Goal: Information Seeking & Learning: Learn about a topic

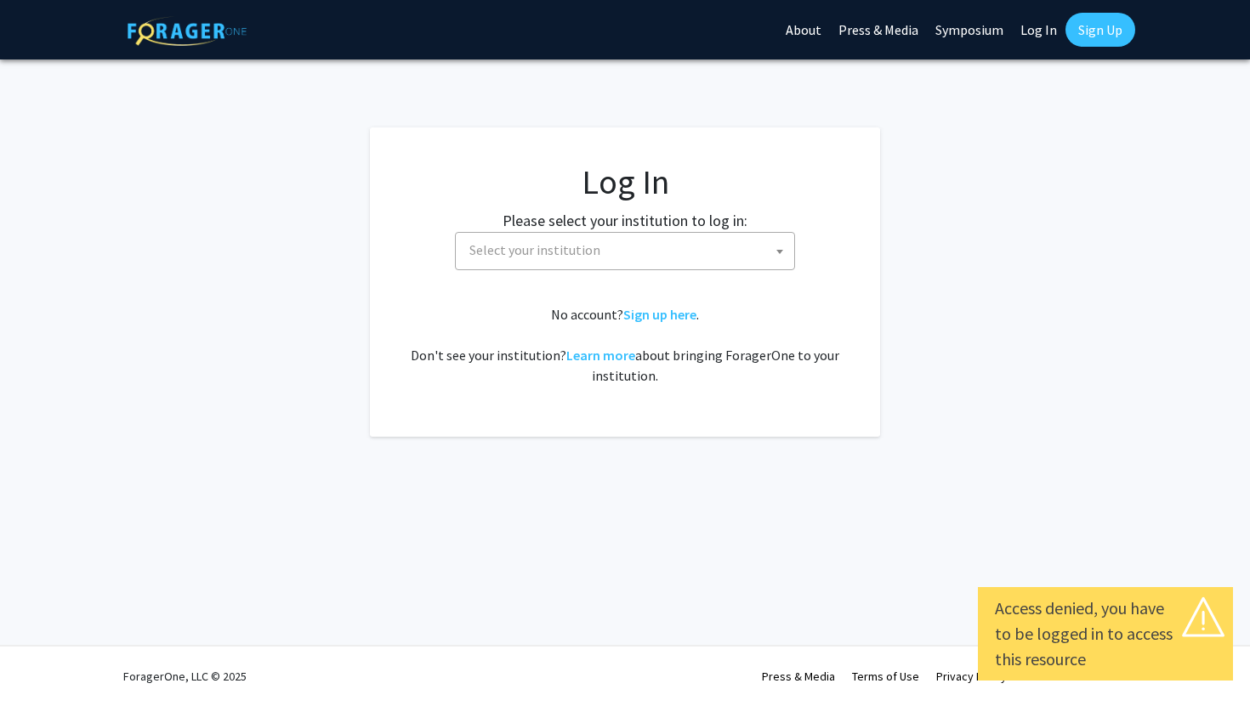
select select
click at [593, 243] on span "Select your institution" at bounding box center [628, 250] width 332 height 35
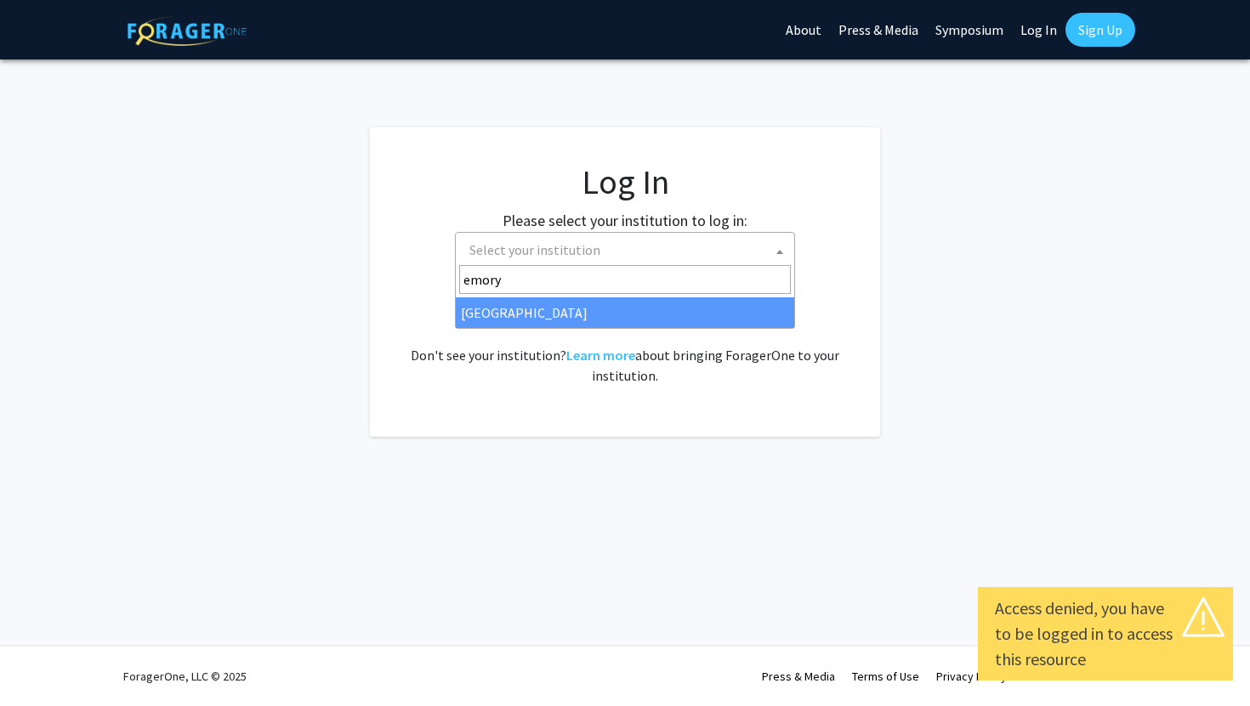
type input "emory"
select select "12"
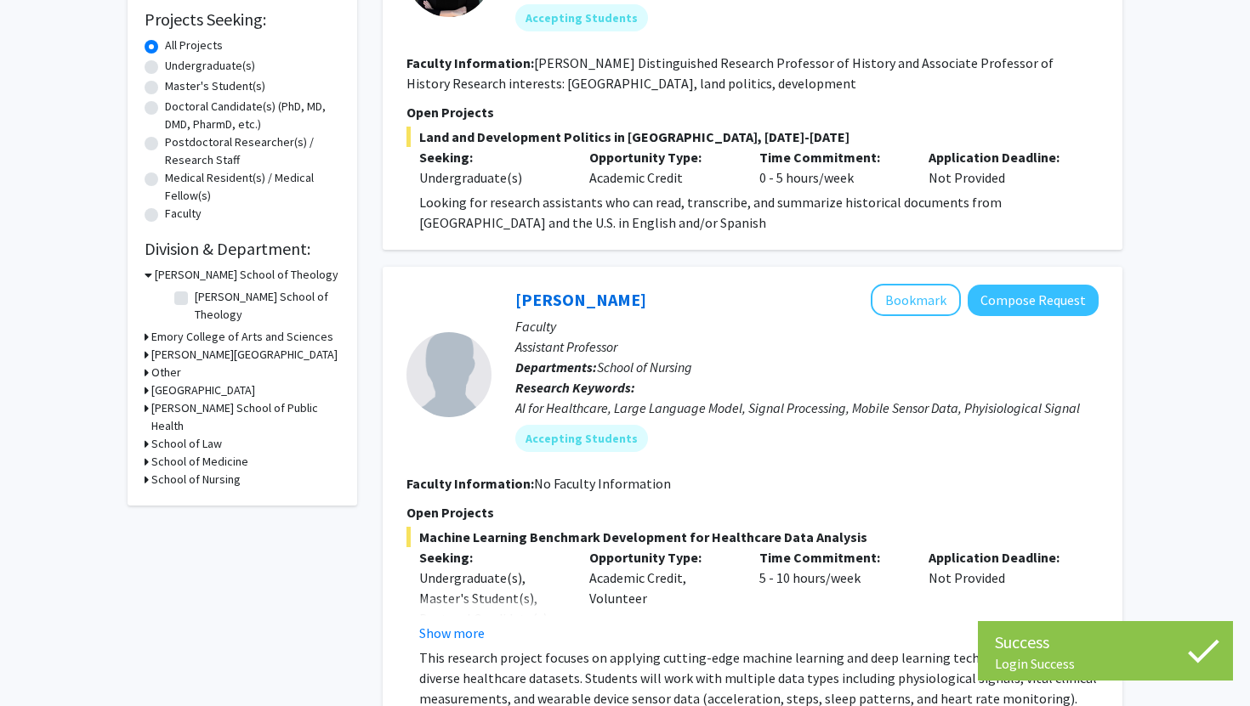
scroll to position [287, 0]
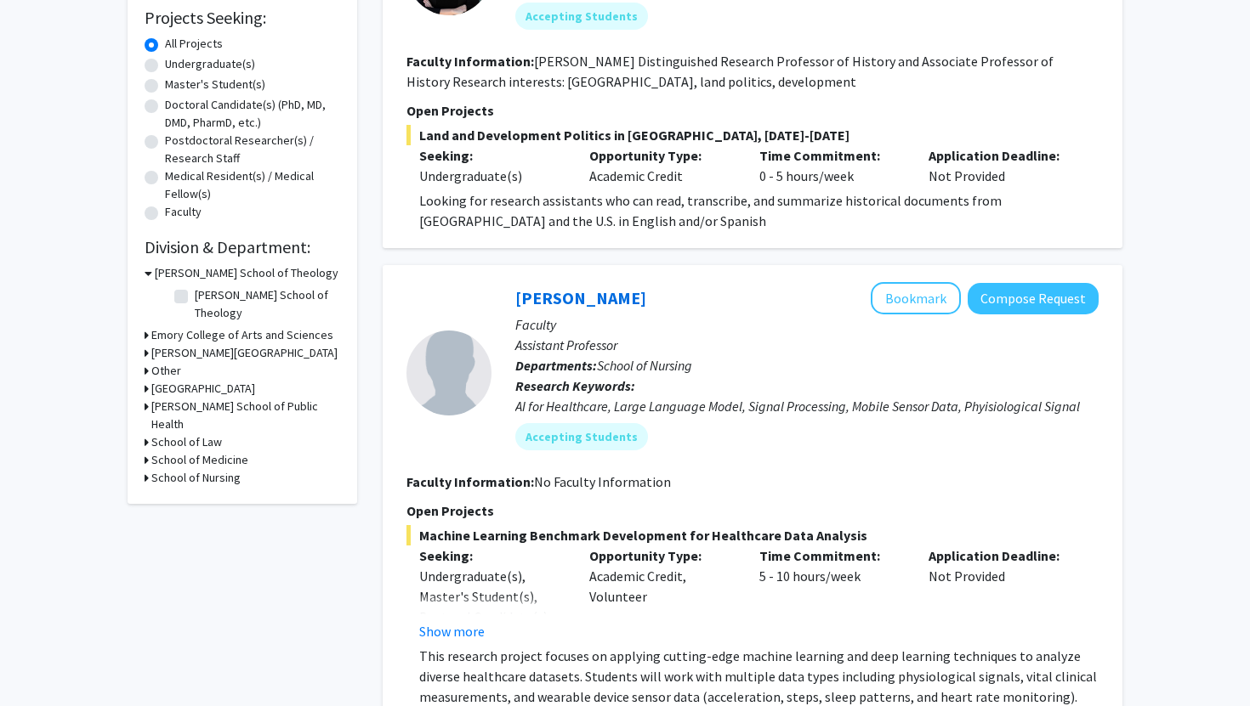
click at [195, 264] on h3 "[PERSON_NAME] School of Theology" at bounding box center [247, 273] width 184 height 18
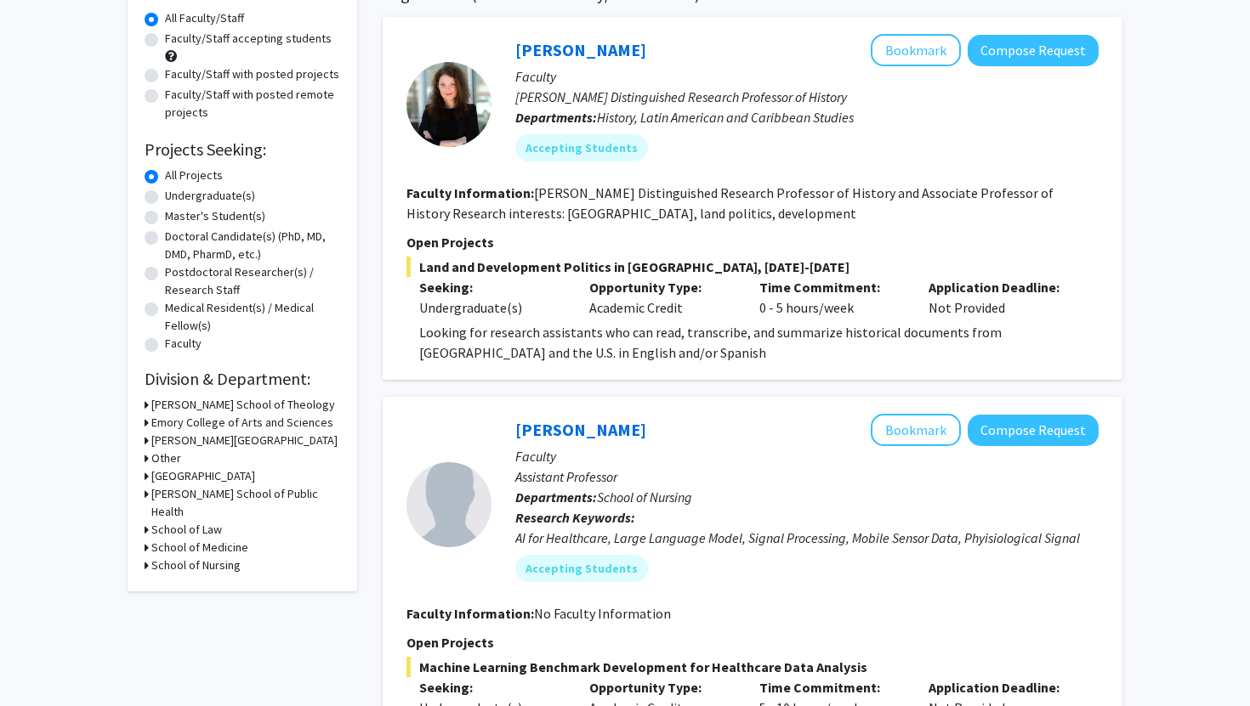
scroll to position [0, 0]
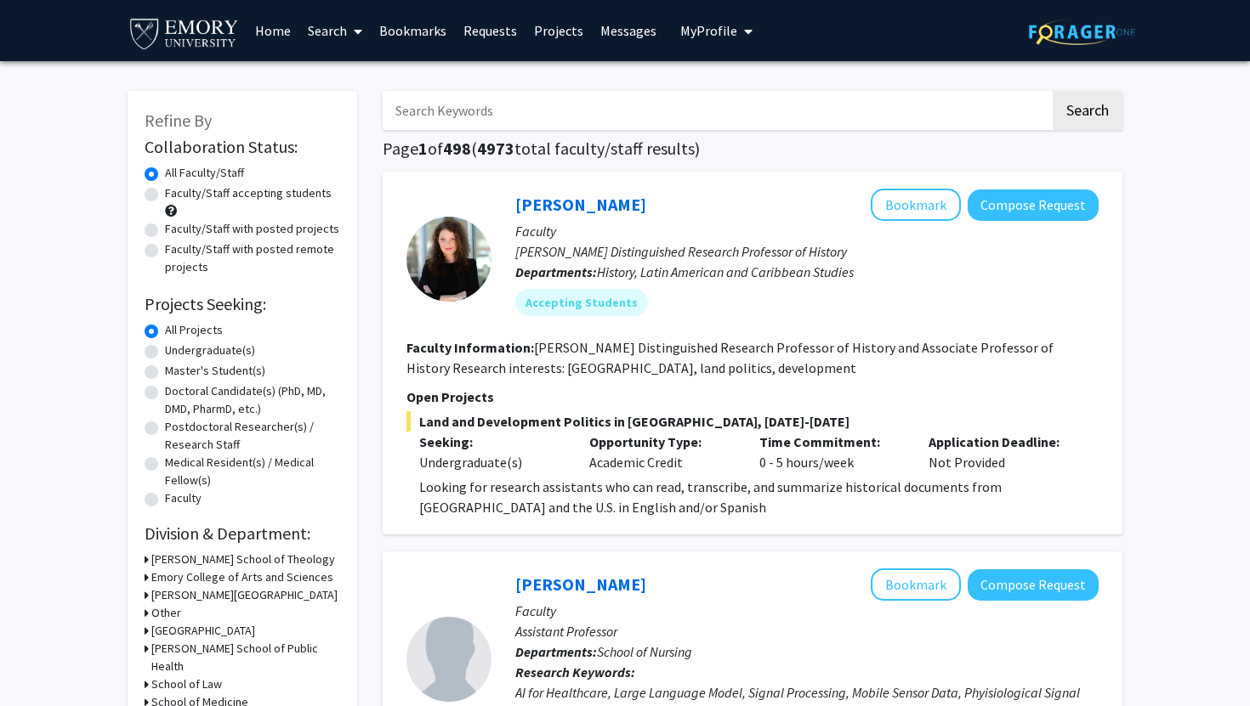
click at [195, 604] on div "Other" at bounding box center [243, 613] width 196 height 18
click at [198, 640] on h3 "[PERSON_NAME] School of Public Health" at bounding box center [245, 658] width 189 height 36
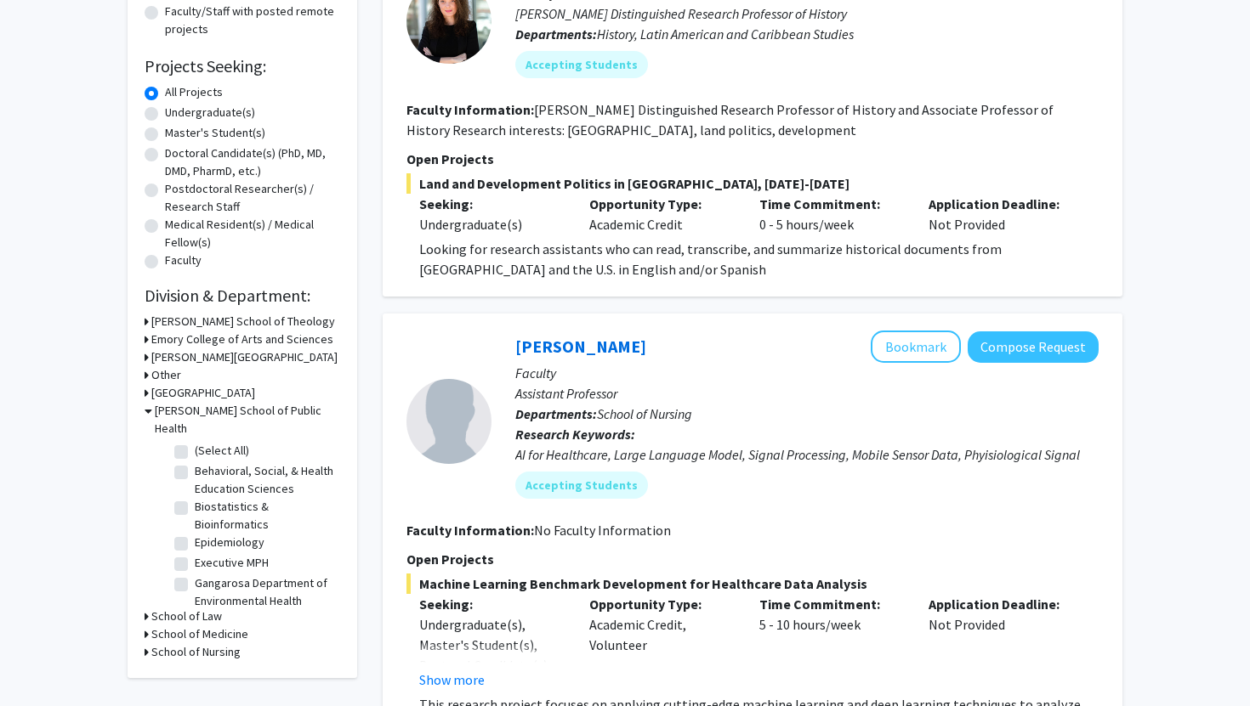
scroll to position [241, 0]
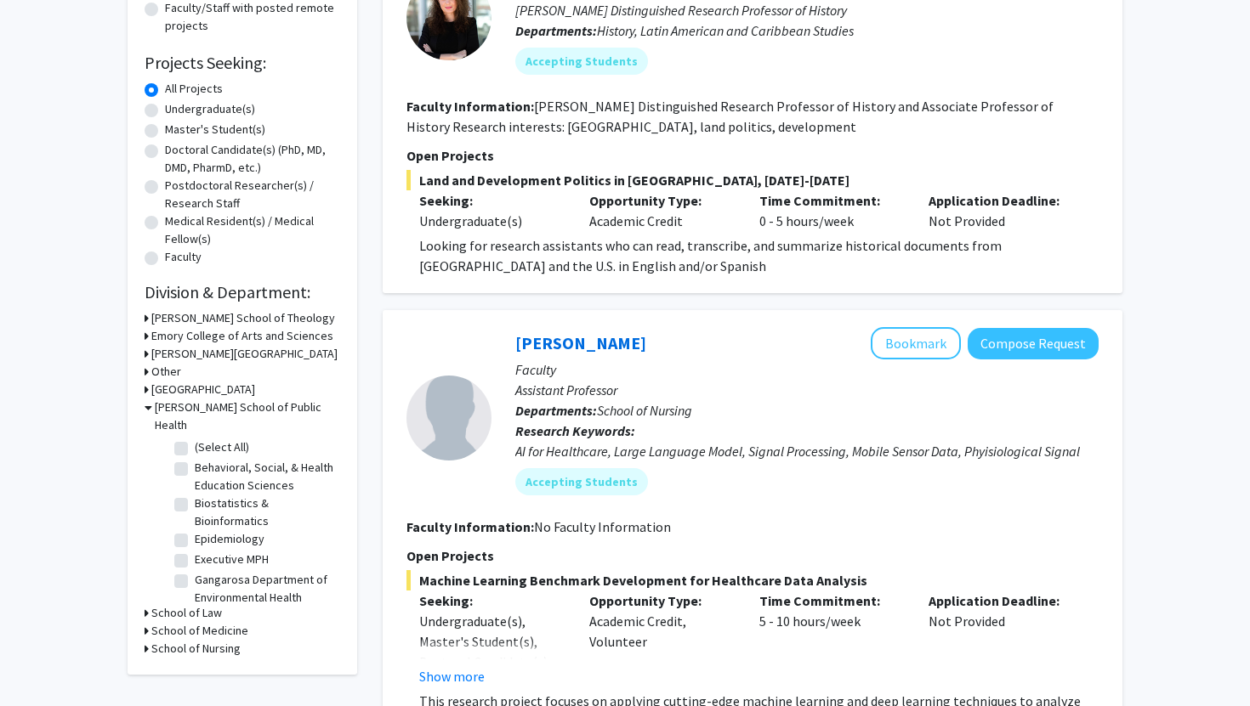
click at [198, 399] on h3 "[PERSON_NAME] School of Public Health" at bounding box center [247, 417] width 185 height 36
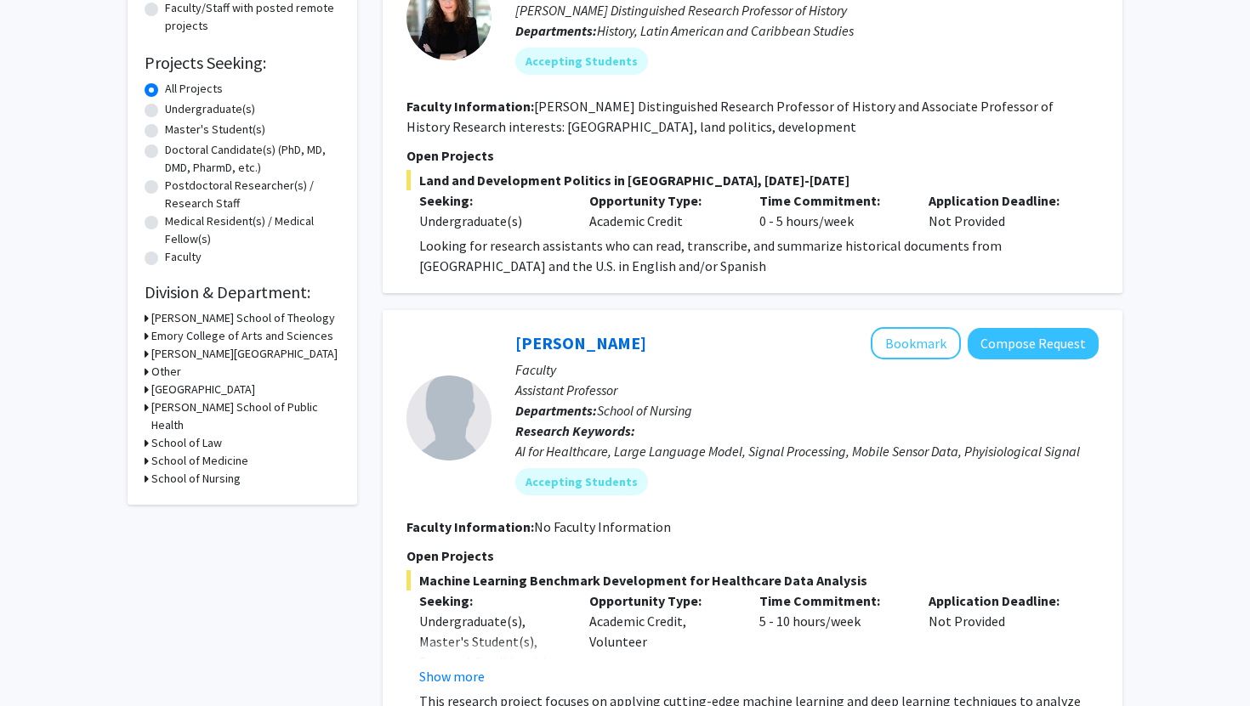
click at [194, 452] on h3 "School of Medicine" at bounding box center [199, 461] width 97 height 18
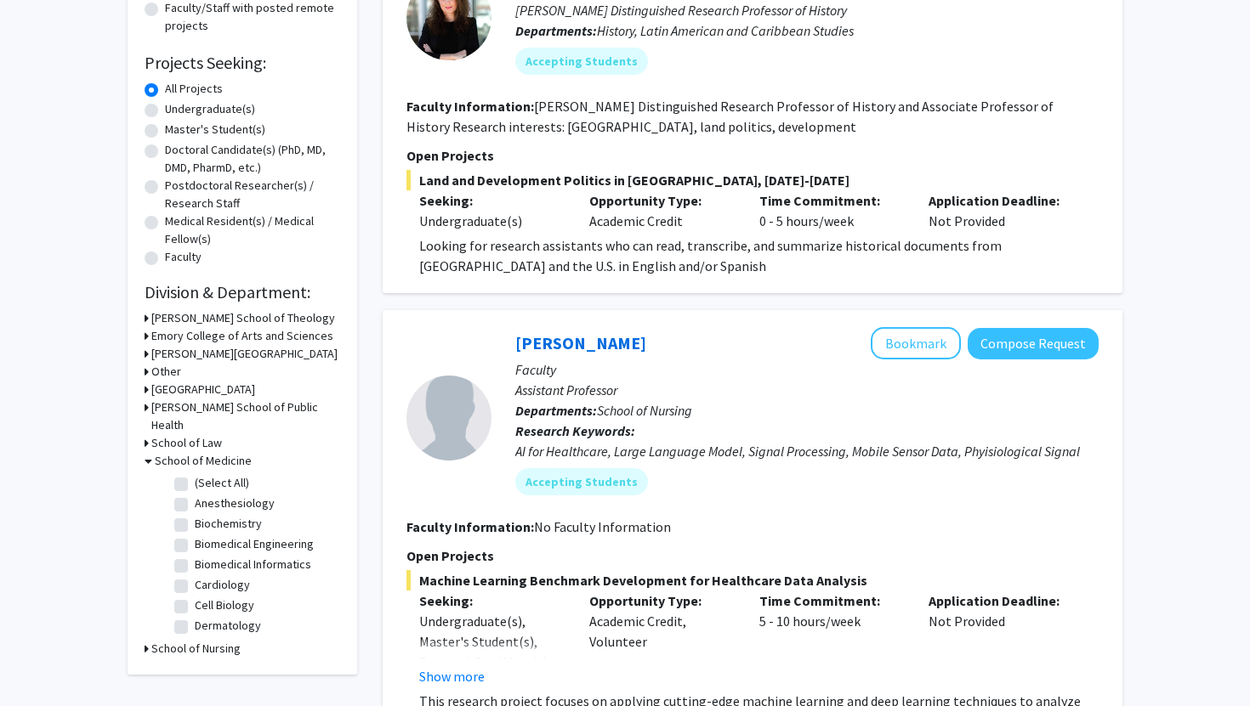
click at [195, 515] on label "Biochemistry" at bounding box center [228, 524] width 67 height 18
click at [195, 515] on input "Biochemistry" at bounding box center [200, 520] width 11 height 11
checkbox input "true"
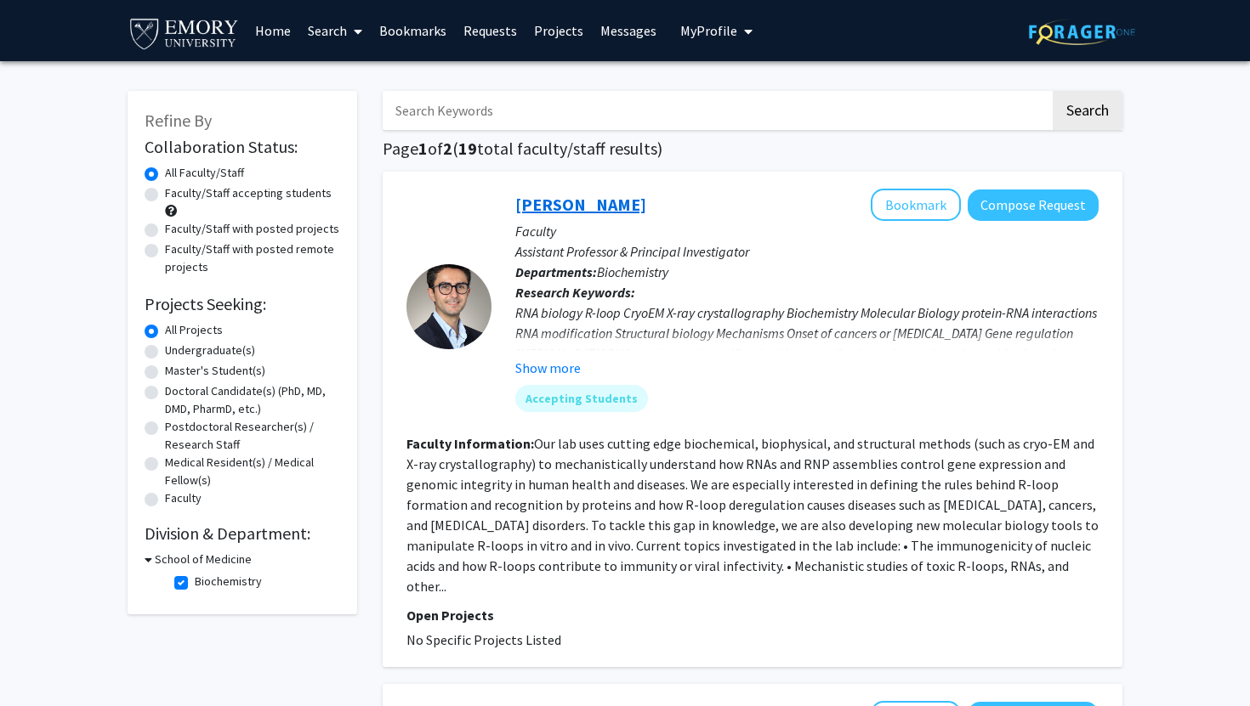
click at [587, 196] on link "[PERSON_NAME]" at bounding box center [580, 204] width 131 height 21
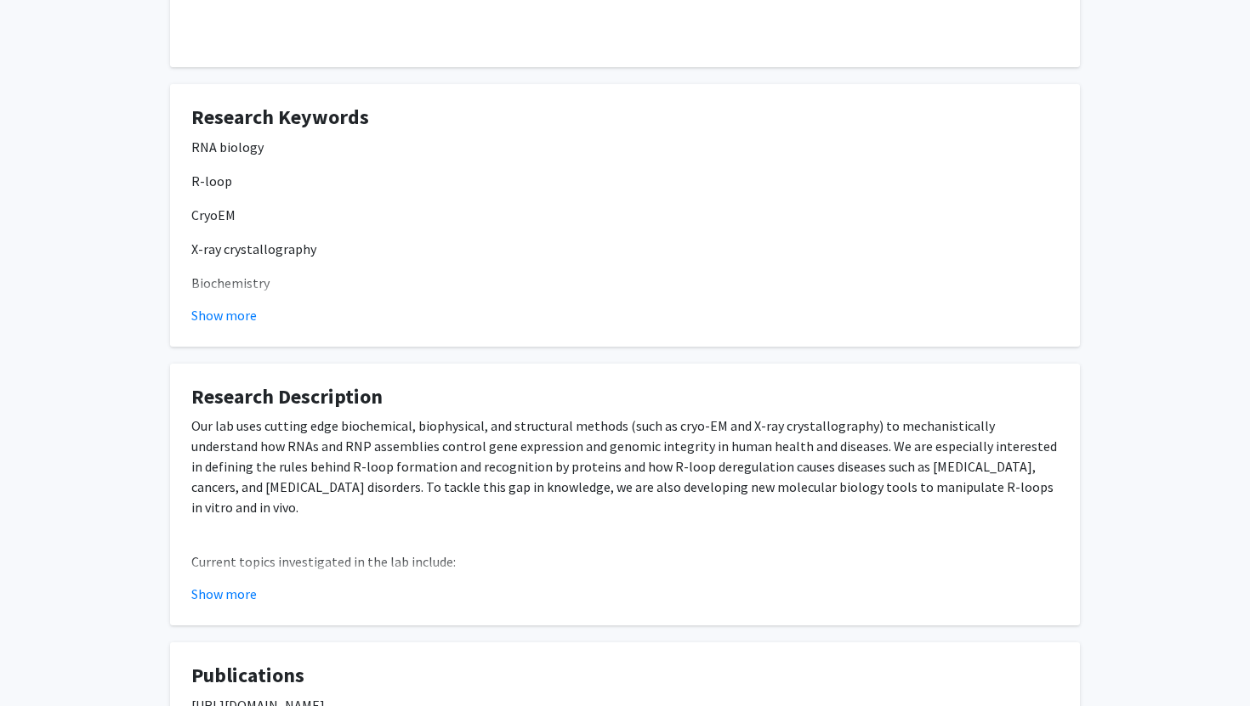
scroll to position [350, 0]
click at [229, 583] on button "Show more" at bounding box center [223, 593] width 65 height 20
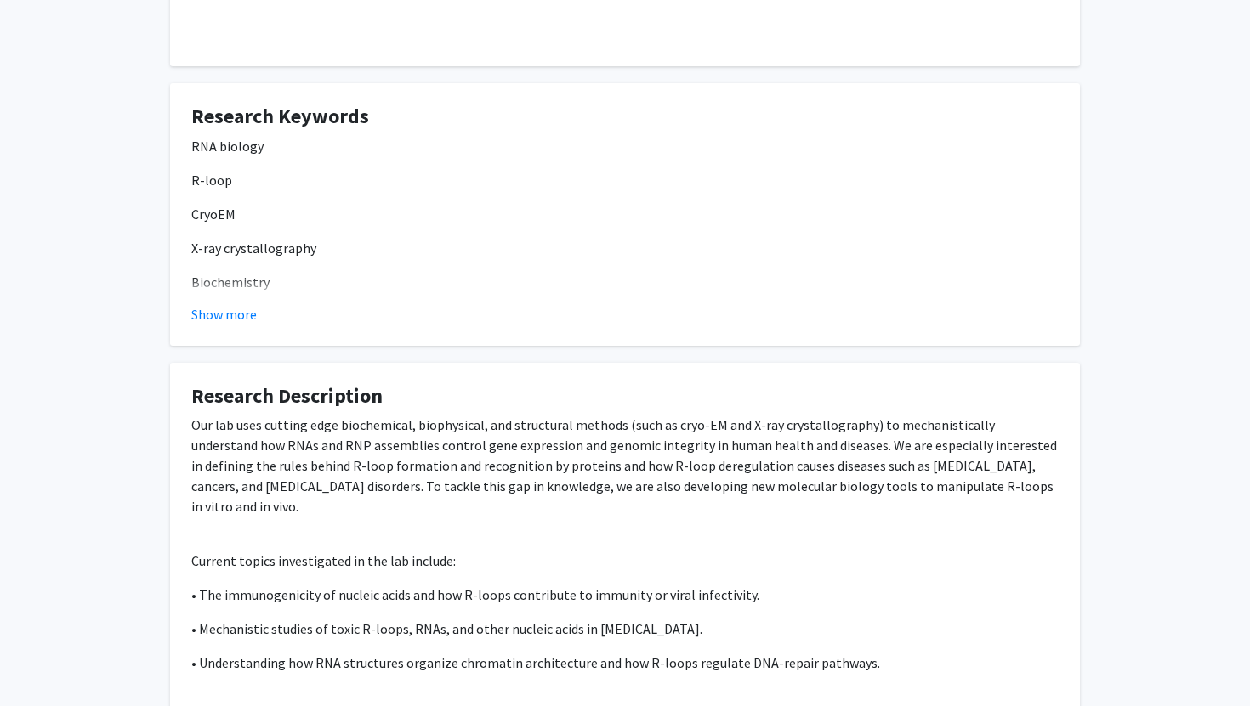
click at [213, 282] on fg-card "Research Keywords RNA biology R-loop CryoEM X-ray crystallography Biochemistry …" at bounding box center [625, 214] width 910 height 263
click at [218, 304] on button "Show more" at bounding box center [223, 314] width 65 height 20
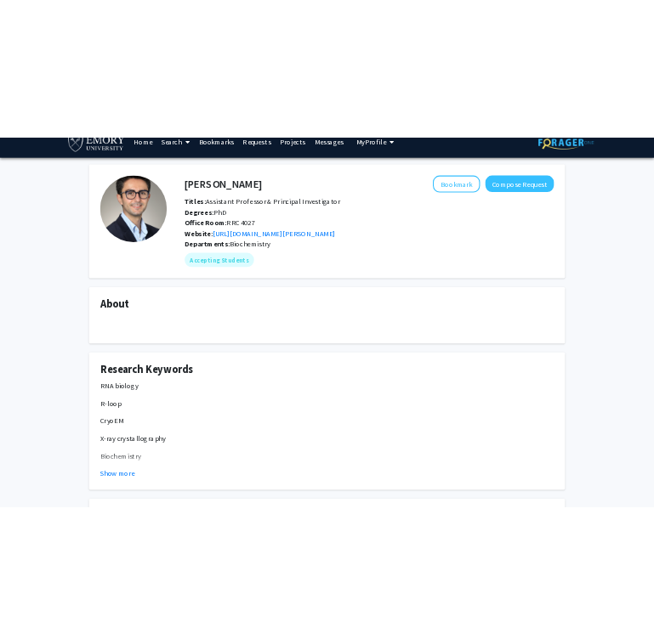
scroll to position [12, 0]
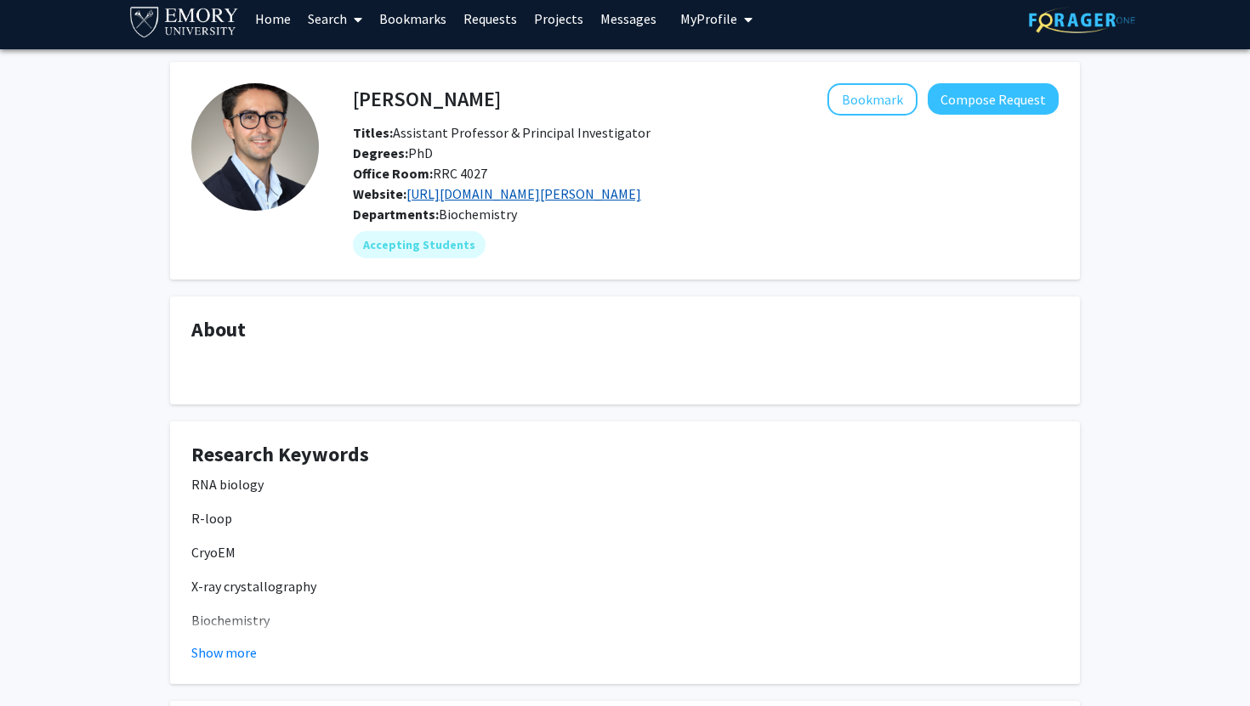
click at [440, 185] on link "https://biochem.emory.edu/bou-nader-lab/" at bounding box center [523, 193] width 235 height 17
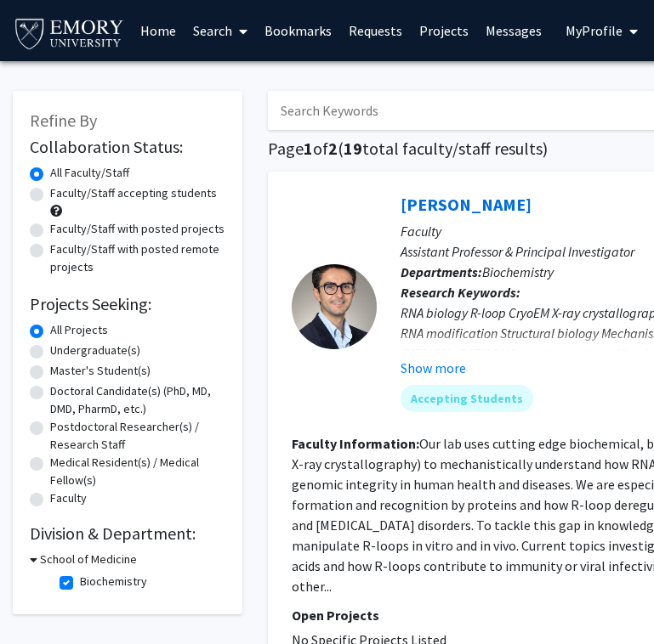
click at [69, 573] on fg-checkbox "Biochemistry Biochemistry" at bounding box center [141, 583] width 162 height 20
click at [80, 573] on label "Biochemistry" at bounding box center [113, 582] width 67 height 18
click at [80, 573] on input "Biochemistry" at bounding box center [85, 578] width 11 height 11
checkbox input "false"
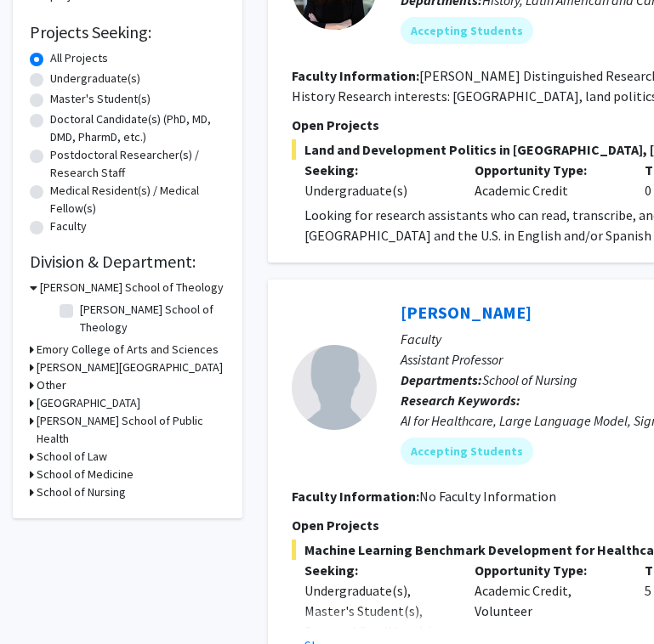
scroll to position [275, 0]
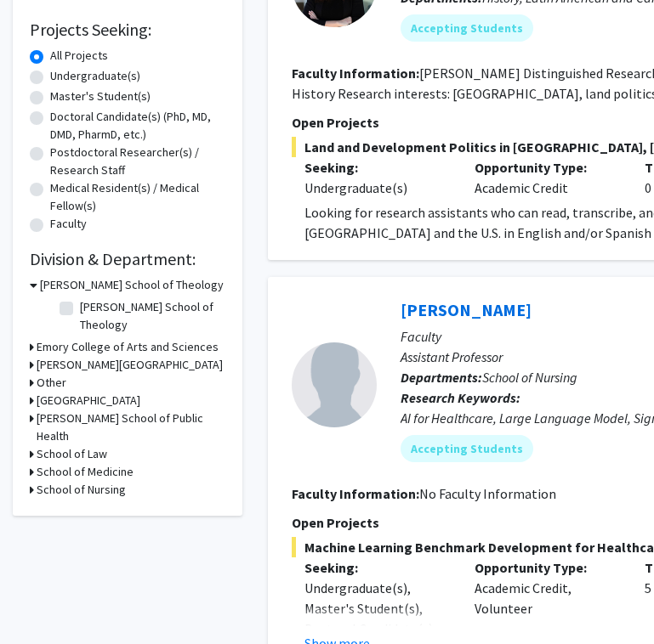
click at [75, 463] on h3 "School of Medicine" at bounding box center [85, 472] width 97 height 18
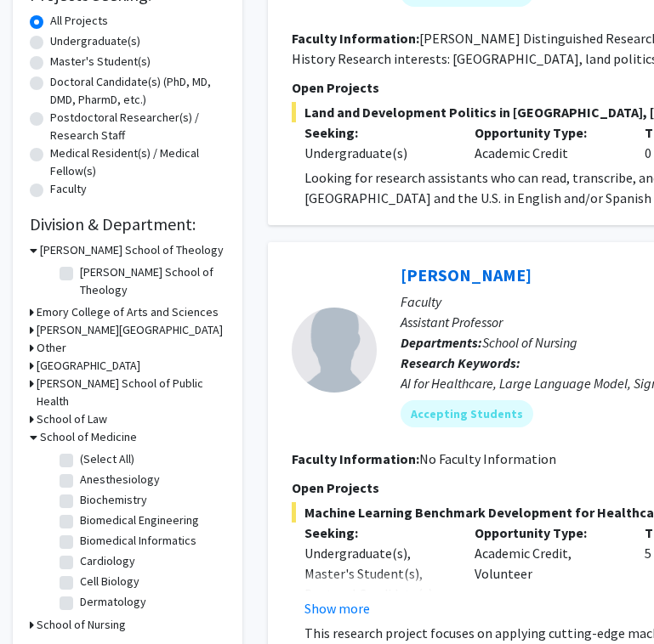
scroll to position [314, 0]
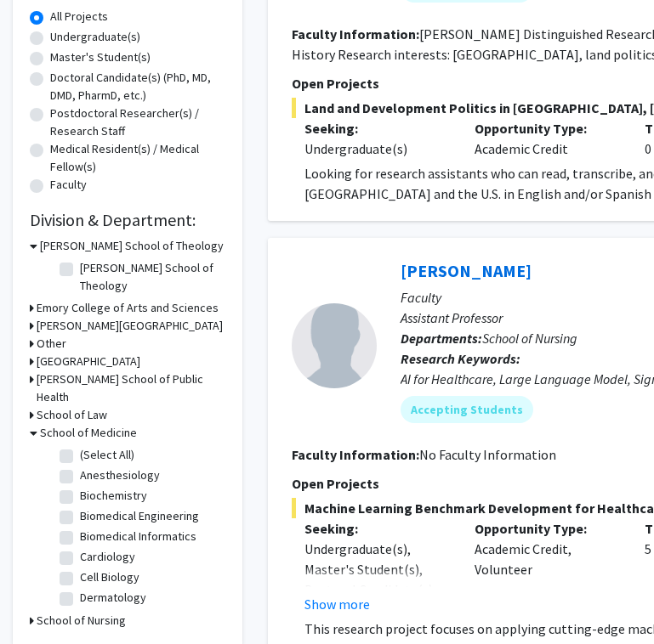
click at [80, 508] on label "Biomedical Engineering" at bounding box center [139, 517] width 119 height 18
click at [80, 508] on input "Biomedical Engineering" at bounding box center [85, 513] width 11 height 11
checkbox input "true"
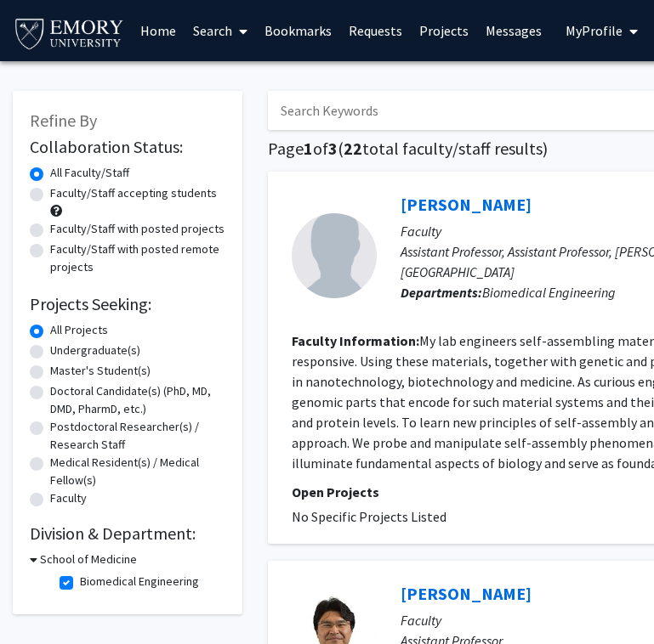
click at [114, 187] on label "Faculty/Staff accepting students" at bounding box center [133, 193] width 167 height 18
click at [61, 187] on input "Faculty/Staff accepting students" at bounding box center [55, 189] width 11 height 11
radio input "true"
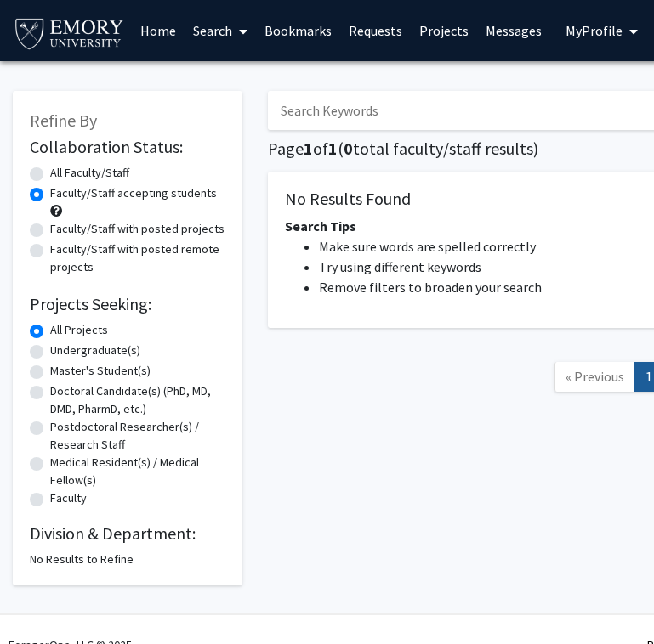
click at [88, 169] on label "All Faculty/Staff" at bounding box center [89, 173] width 79 height 18
click at [61, 169] on input "All Faculty/Staff" at bounding box center [55, 169] width 11 height 11
radio input "true"
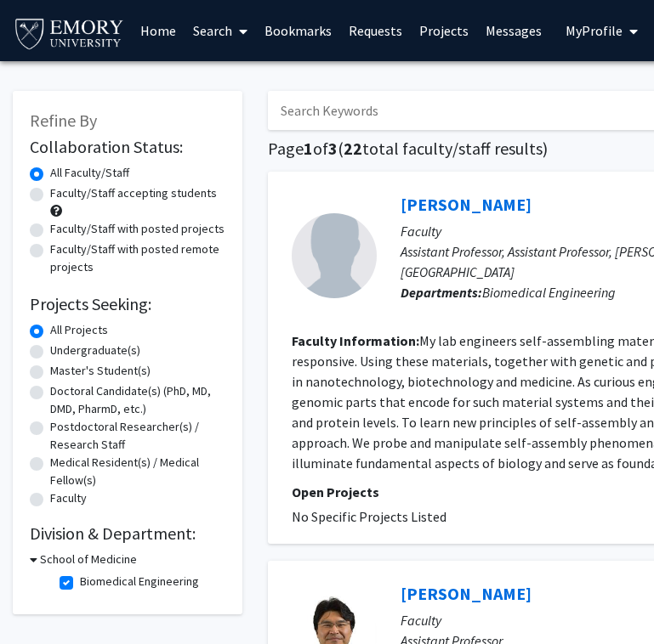
click at [47, 551] on h3 "School of Medicine" at bounding box center [88, 560] width 97 height 18
click at [47, 551] on h3 "School of Medicine" at bounding box center [85, 560] width 97 height 18
click at [80, 573] on label "Biomedical Engineering" at bounding box center [139, 582] width 119 height 18
click at [80, 573] on input "Biomedical Engineering" at bounding box center [85, 578] width 11 height 11
checkbox input "false"
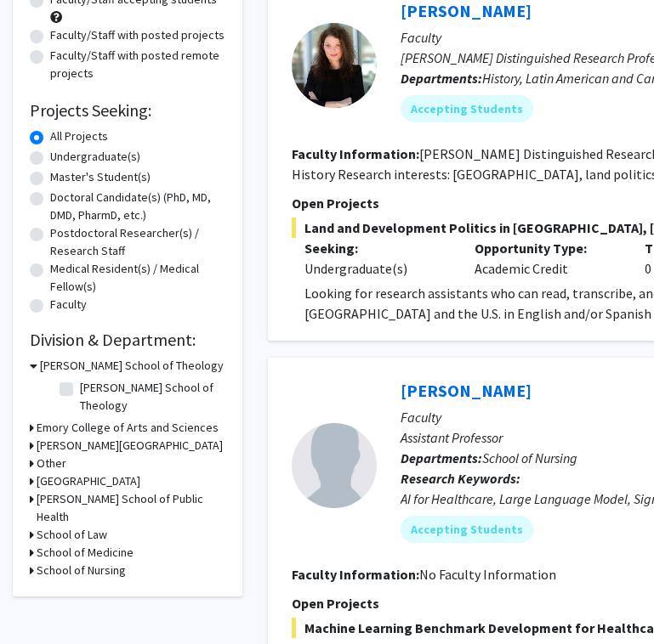
scroll to position [203, 0]
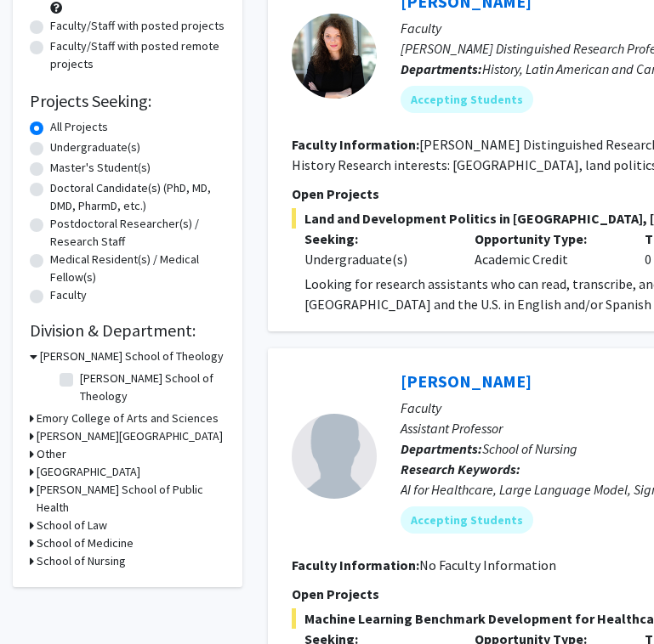
click at [66, 535] on h3 "School of Medicine" at bounding box center [85, 544] width 97 height 18
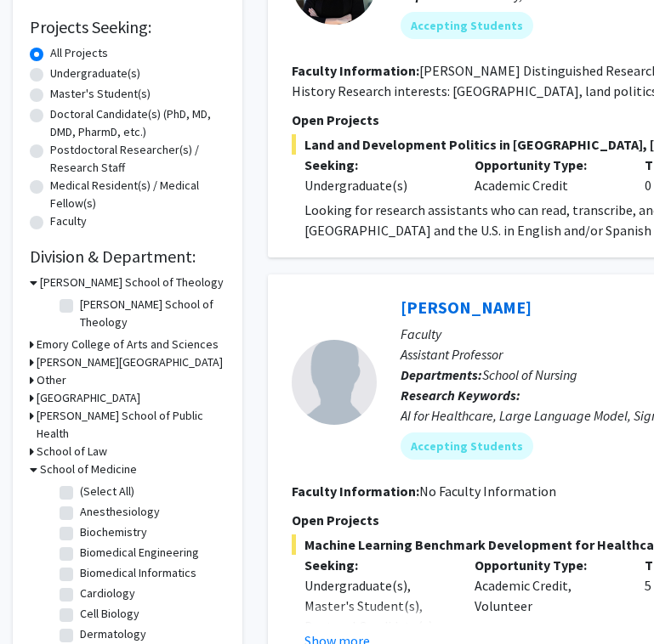
scroll to position [284, 0]
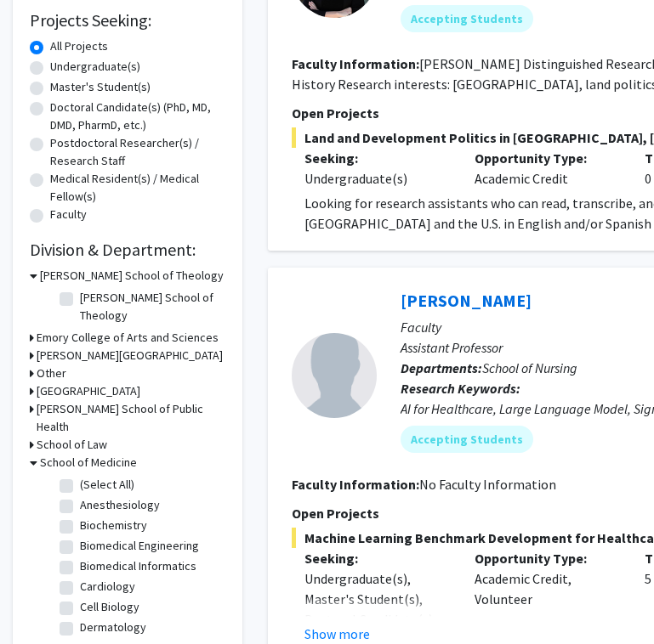
click at [80, 558] on label "Biomedical Informatics" at bounding box center [138, 567] width 116 height 18
click at [80, 558] on input "Biomedical Informatics" at bounding box center [85, 563] width 11 height 11
checkbox input "true"
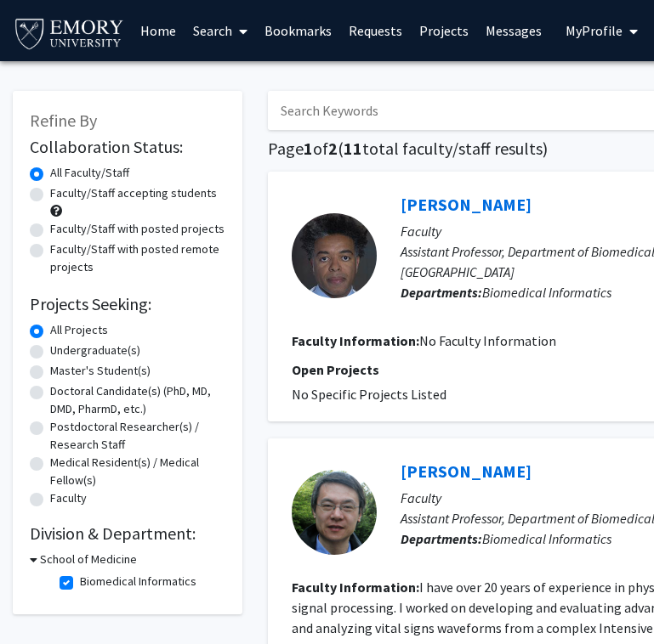
click at [73, 187] on label "Faculty/Staff accepting students" at bounding box center [133, 193] width 167 height 18
click at [61, 187] on input "Faculty/Staff accepting students" at bounding box center [55, 189] width 11 height 11
radio input "true"
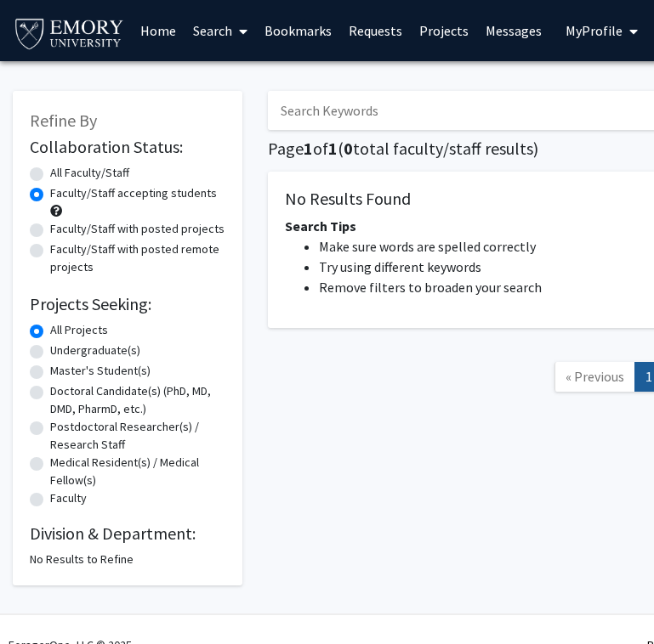
click at [78, 186] on label "Faculty/Staff accepting students" at bounding box center [133, 193] width 167 height 18
click at [61, 186] on input "Faculty/Staff accepting students" at bounding box center [55, 189] width 11 height 11
click at [71, 167] on label "All Faculty/Staff" at bounding box center [89, 173] width 79 height 18
click at [61, 167] on input "All Faculty/Staff" at bounding box center [55, 169] width 11 height 11
radio input "true"
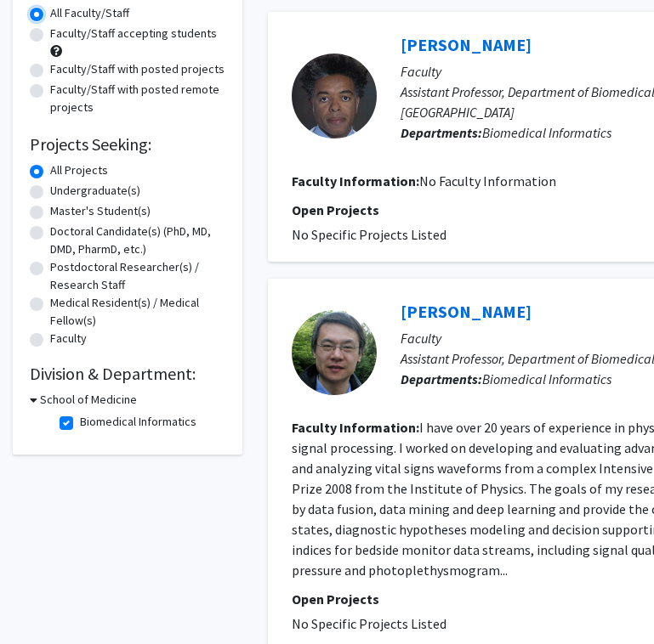
scroll to position [263, 0]
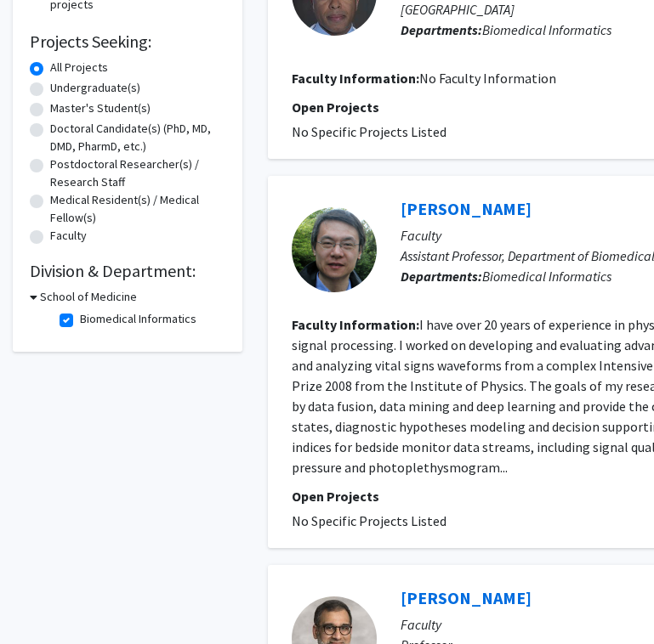
click at [54, 288] on h3 "School of Medicine" at bounding box center [88, 297] width 97 height 18
click at [54, 288] on h3 "School of Medicine" at bounding box center [85, 297] width 97 height 18
click at [80, 310] on label "Biomedical Informatics" at bounding box center [138, 319] width 116 height 18
click at [80, 310] on input "Biomedical Informatics" at bounding box center [85, 315] width 11 height 11
checkbox input "false"
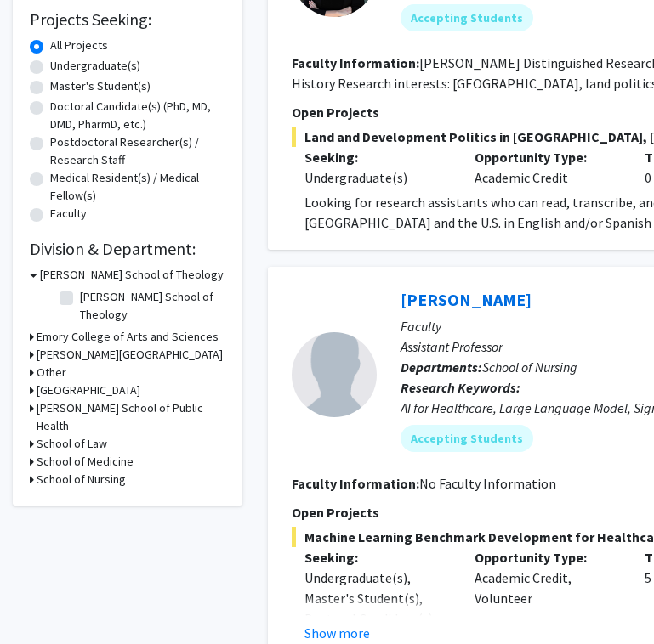
scroll to position [291, 0]
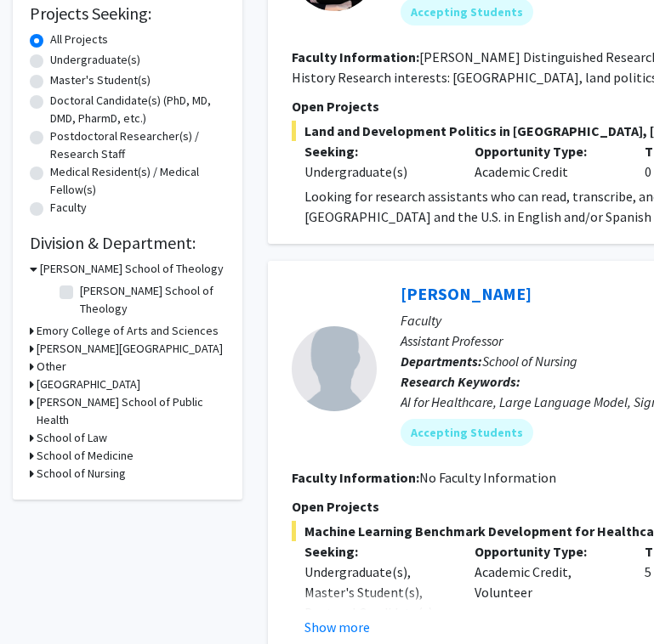
click at [48, 447] on h3 "School of Medicine" at bounding box center [85, 456] width 97 height 18
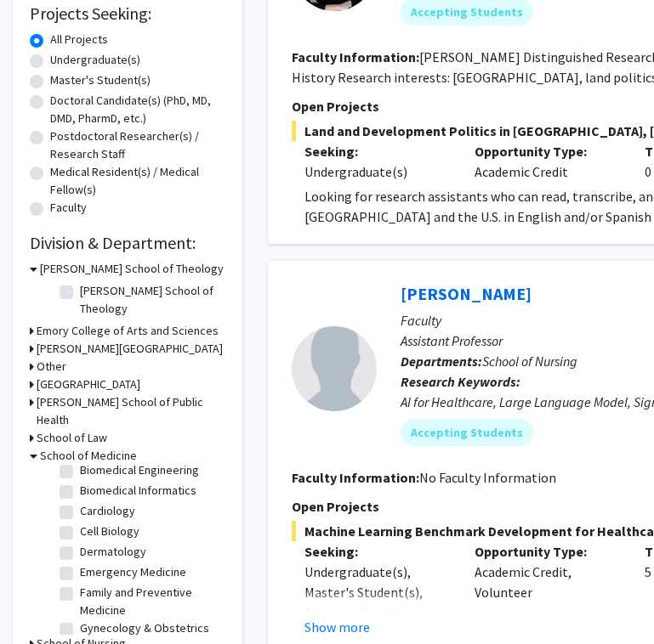
scroll to position [75, 0]
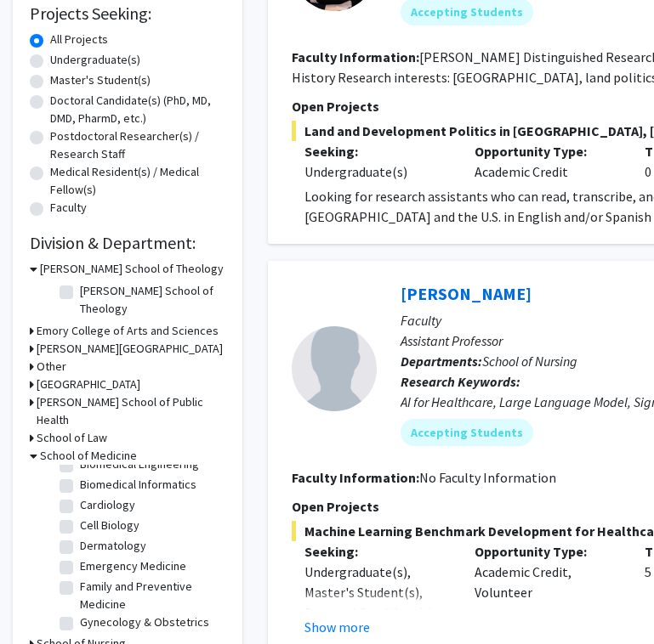
click at [80, 496] on label "Cardiology" at bounding box center [107, 505] width 55 height 18
click at [80, 496] on input "Cardiology" at bounding box center [85, 501] width 11 height 11
checkbox input "true"
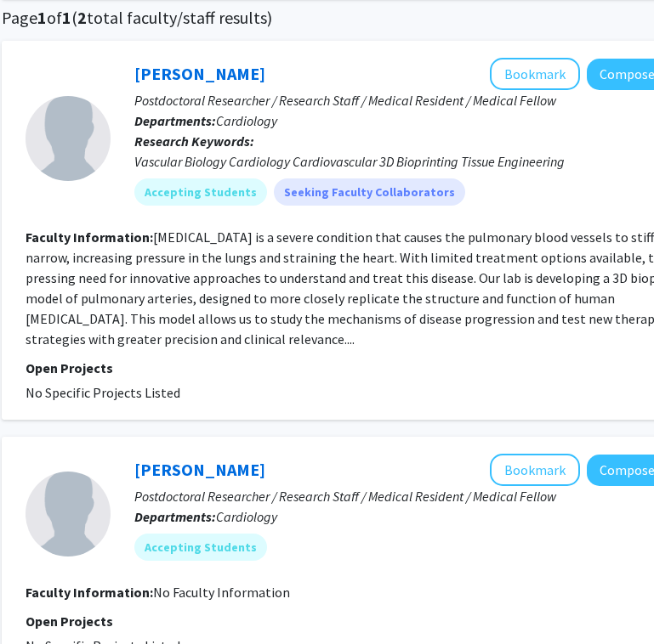
scroll to position [132, 266]
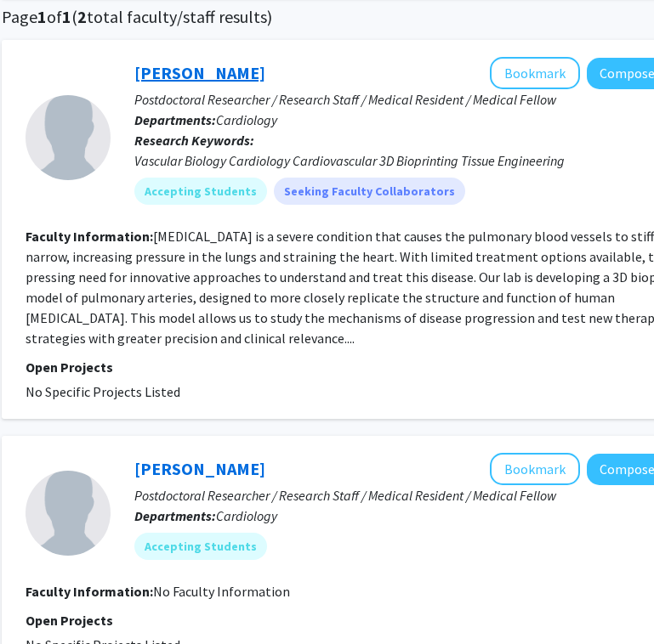
click at [151, 62] on link "Kaveeta Kaw" at bounding box center [199, 72] width 131 height 21
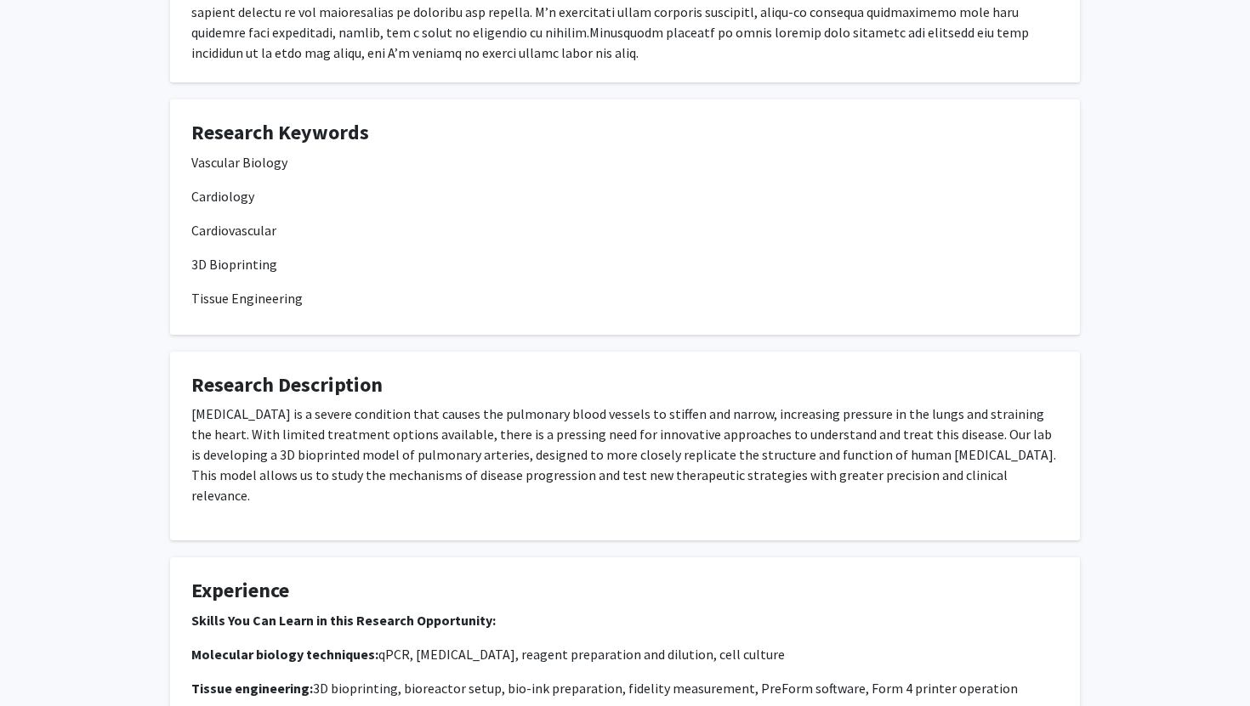
scroll to position [465, 0]
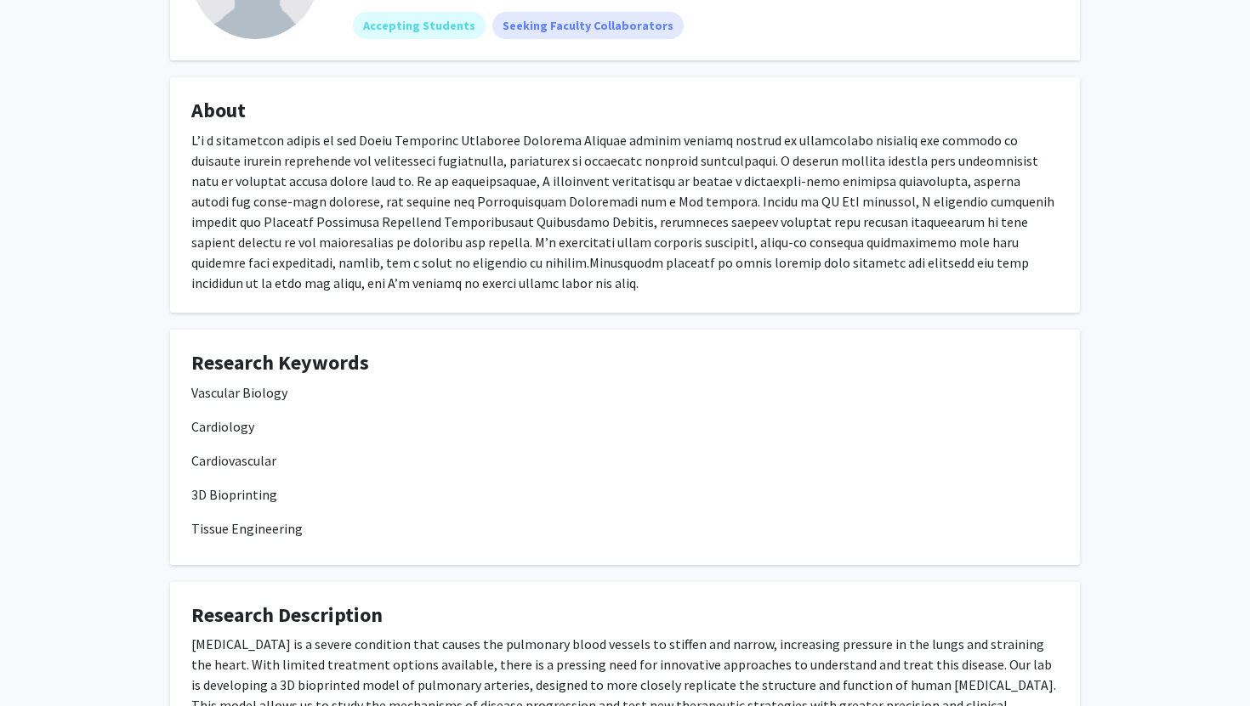
scroll to position [0, 0]
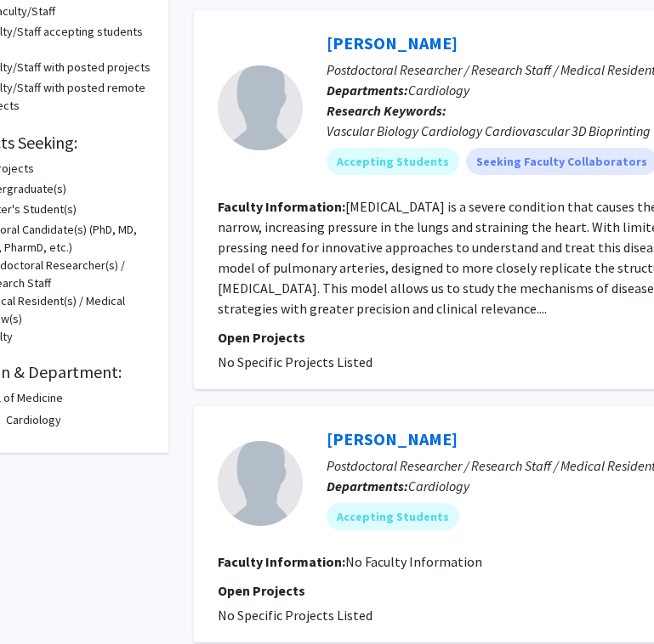
scroll to position [164, 74]
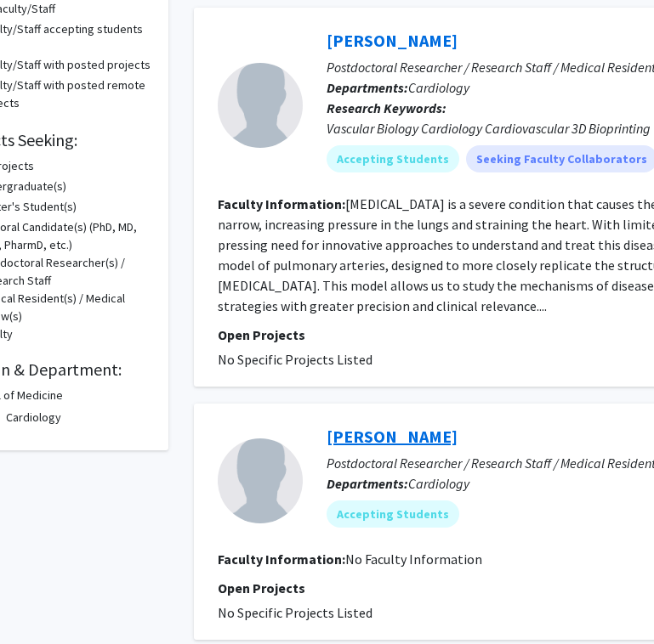
click at [359, 426] on link "Anita Kaw" at bounding box center [391, 436] width 131 height 21
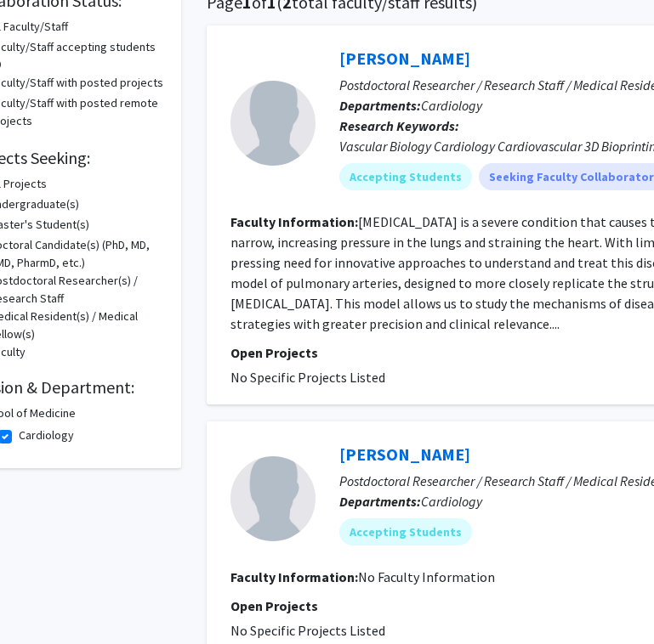
scroll to position [146, 14]
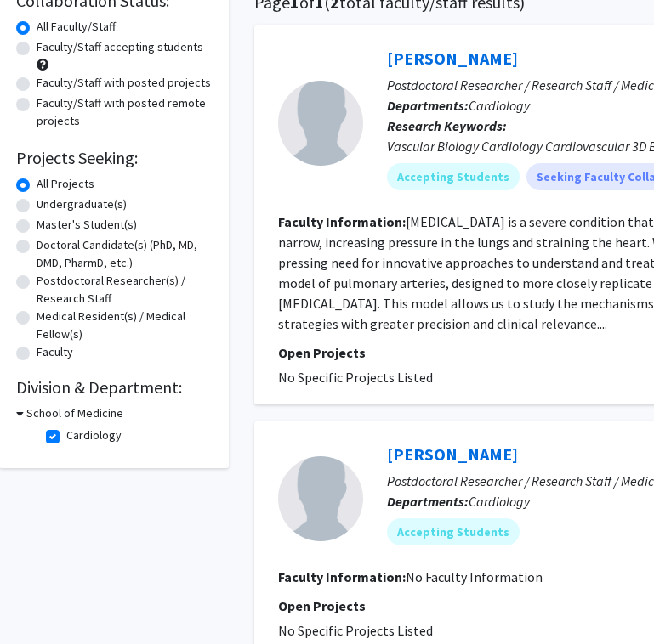
click at [66, 427] on label "Cardiology" at bounding box center [93, 436] width 55 height 18
click at [66, 427] on input "Cardiology" at bounding box center [71, 432] width 11 height 11
checkbox input "false"
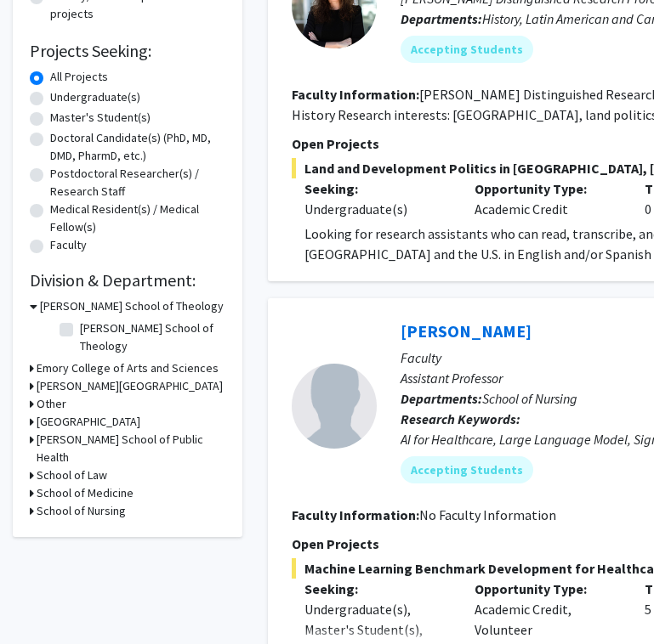
scroll to position [338, 0]
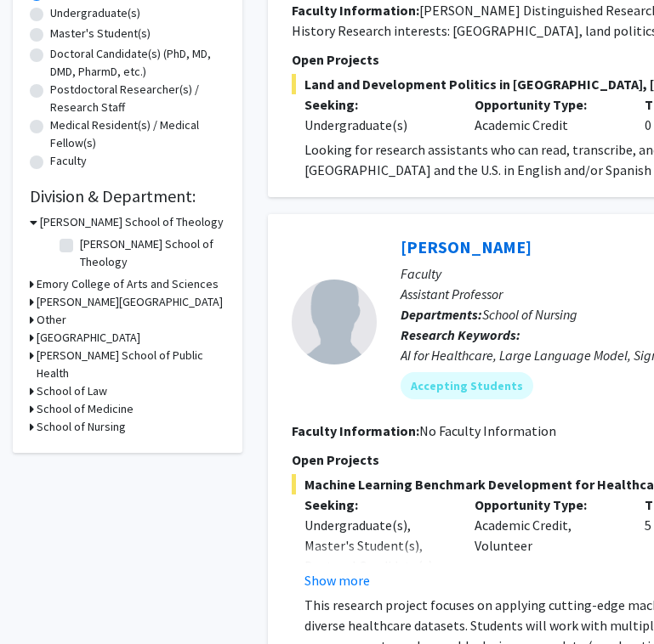
click at [65, 400] on h3 "School of Medicine" at bounding box center [85, 409] width 97 height 18
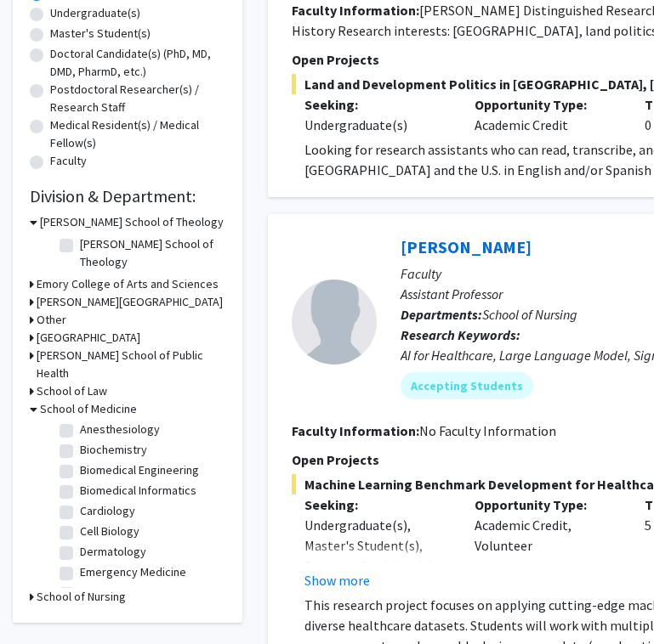
scroll to position [23, 0]
click at [80, 522] on label "Cell Biology" at bounding box center [110, 531] width 60 height 18
click at [80, 522] on input "Cell Biology" at bounding box center [85, 527] width 11 height 11
checkbox input "true"
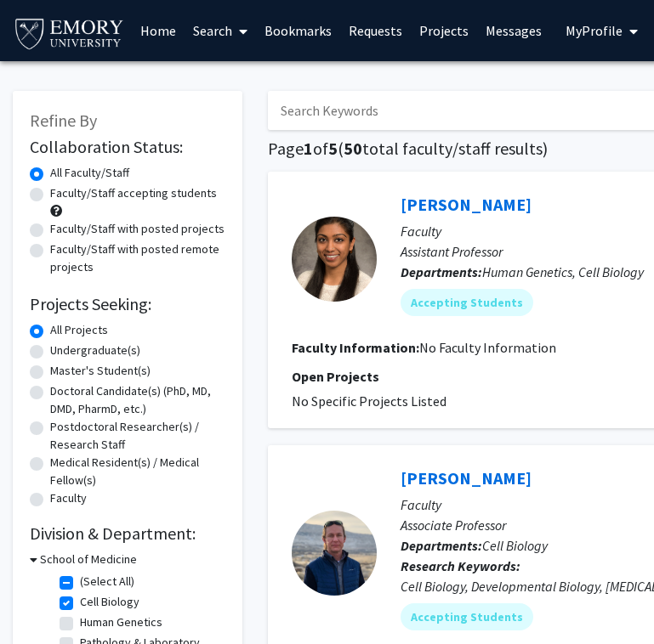
click at [107, 185] on label "Faculty/Staff accepting students" at bounding box center [133, 193] width 167 height 18
click at [61, 185] on input "Faculty/Staff accepting students" at bounding box center [55, 189] width 11 height 11
radio input "true"
click at [107, 185] on label "Faculty/Staff accepting students" at bounding box center [133, 193] width 167 height 18
click at [61, 185] on input "Faculty/Staff accepting students" at bounding box center [55, 189] width 11 height 11
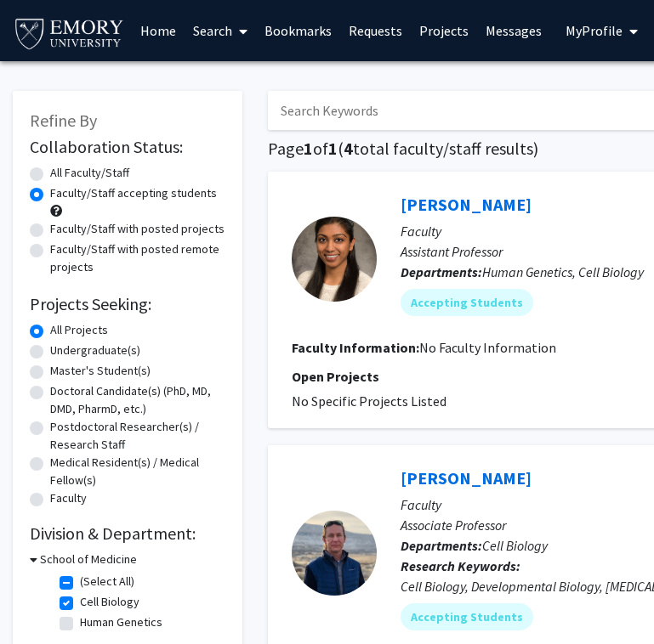
click at [79, 165] on label "All Faculty/Staff" at bounding box center [89, 173] width 79 height 18
click at [61, 165] on input "All Faculty/Staff" at bounding box center [55, 169] width 11 height 11
radio input "true"
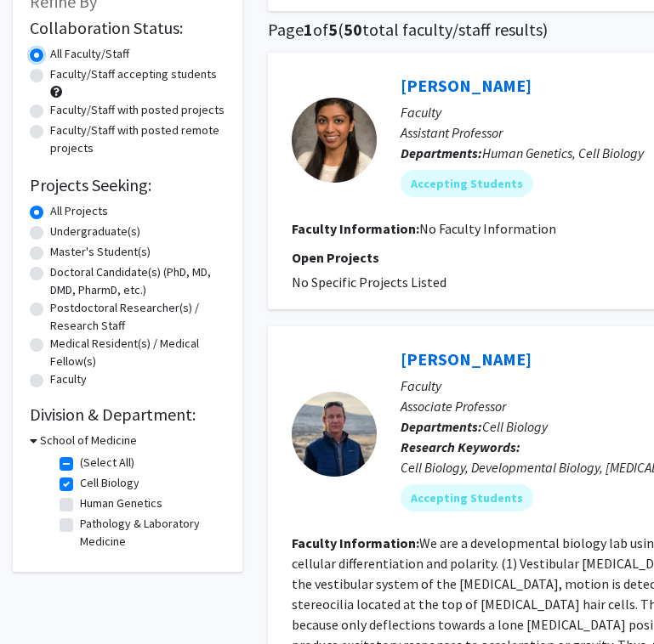
scroll to position [121, 0]
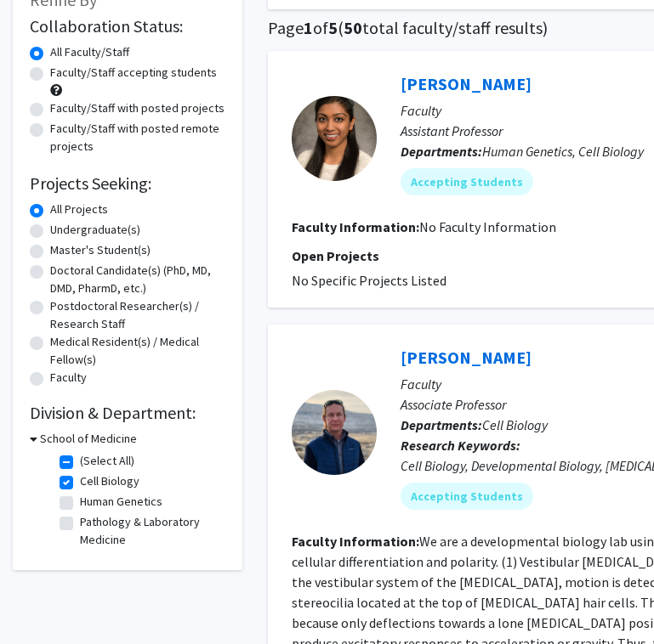
click at [80, 473] on label "Cell Biology" at bounding box center [110, 482] width 60 height 18
click at [80, 473] on input "Cell Biology" at bounding box center [85, 478] width 11 height 11
checkbox input "false"
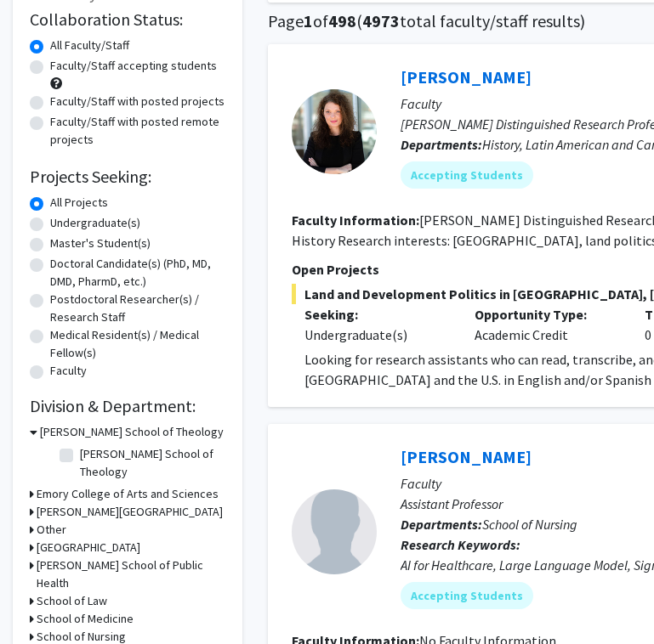
scroll to position [128, 0]
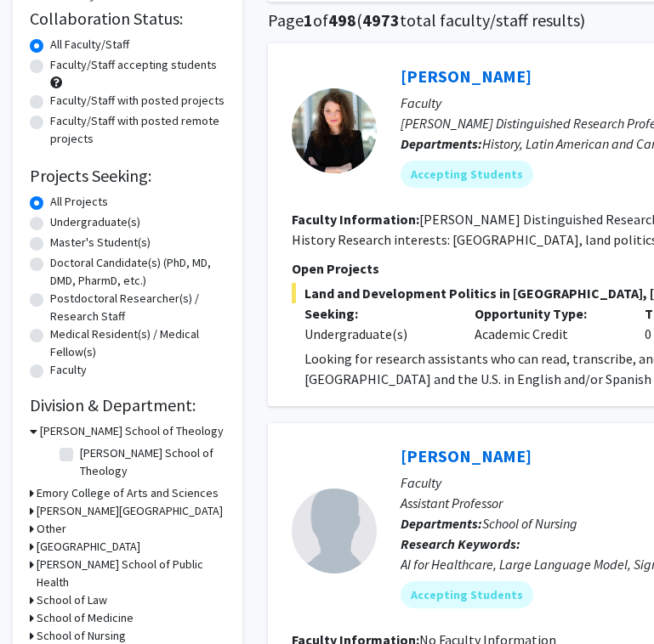
click at [88, 610] on h3 "School of Medicine" at bounding box center [85, 619] width 97 height 18
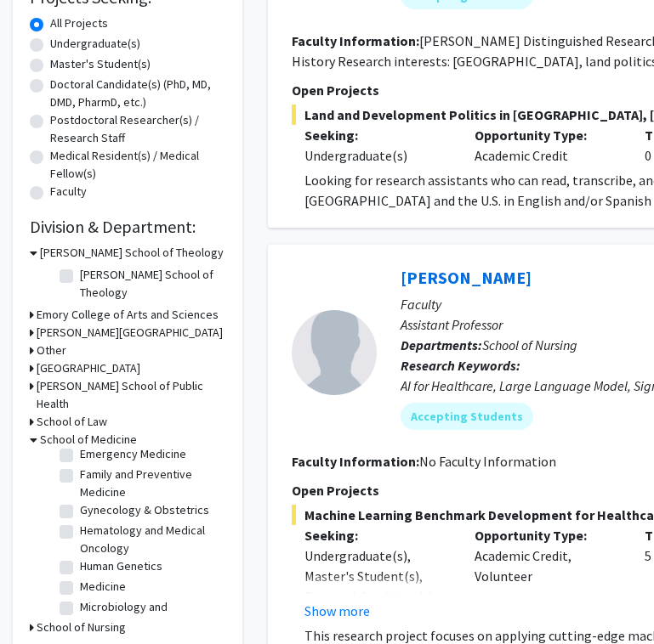
scroll to position [180, 0]
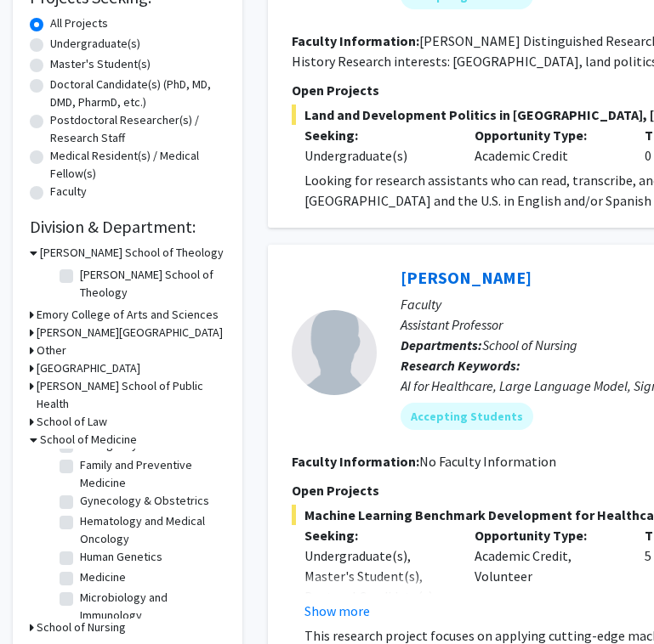
click at [80, 548] on label "Human Genetics" at bounding box center [121, 557] width 82 height 18
click at [80, 548] on input "Human Genetics" at bounding box center [85, 553] width 11 height 11
checkbox input "true"
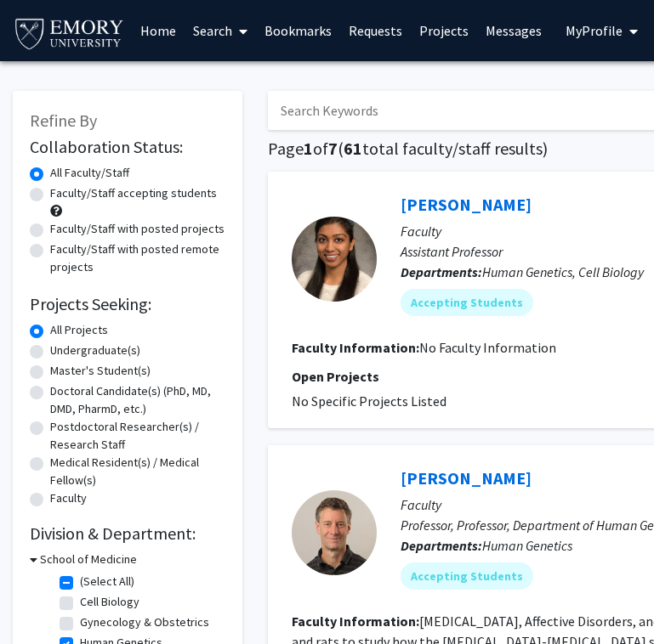
click at [50, 184] on label "Faculty/Staff accepting students" at bounding box center [133, 193] width 167 height 18
click at [50, 184] on input "Faculty/Staff accepting students" at bounding box center [55, 189] width 11 height 11
radio input "true"
click at [50, 164] on label "All Faculty/Staff" at bounding box center [89, 173] width 79 height 18
click at [50, 164] on input "All Faculty/Staff" at bounding box center [55, 169] width 11 height 11
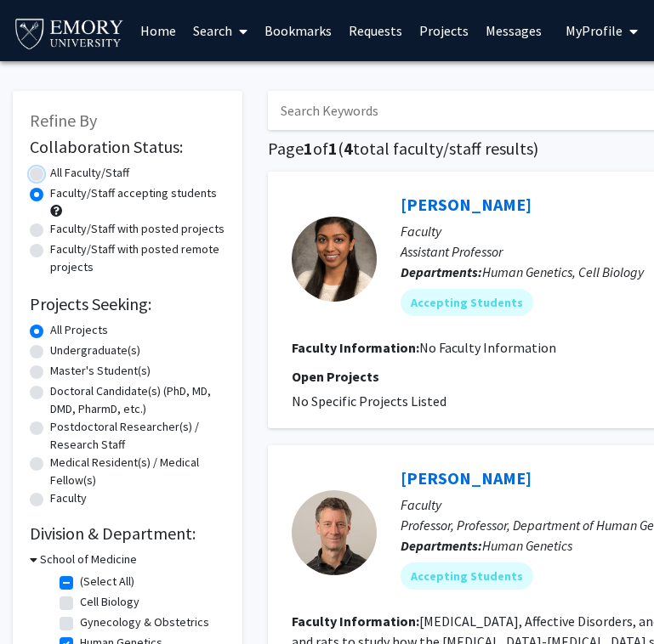
radio input "true"
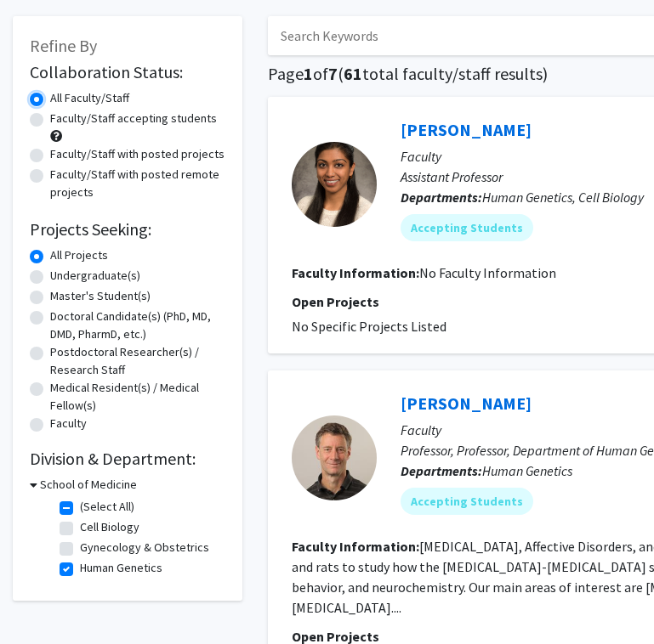
scroll to position [77, 0]
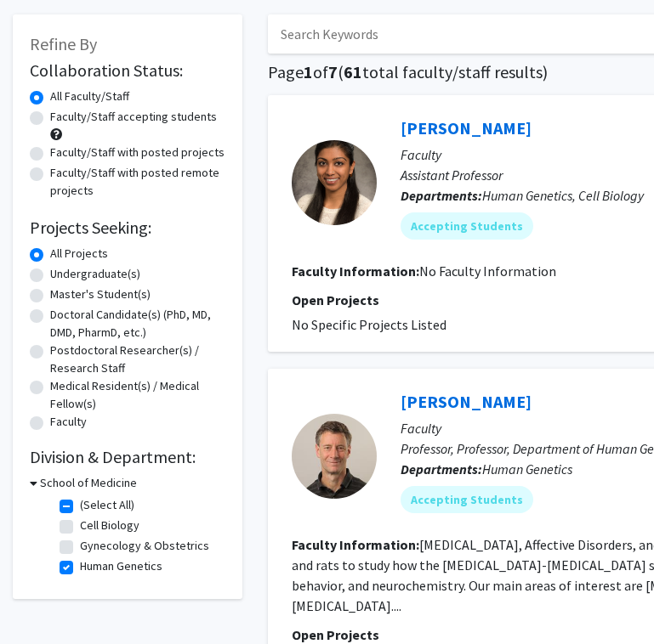
click at [80, 496] on label "(Select All)" at bounding box center [107, 505] width 54 height 18
click at [80, 496] on input "(Select All)" at bounding box center [85, 501] width 11 height 11
checkbox input "false"
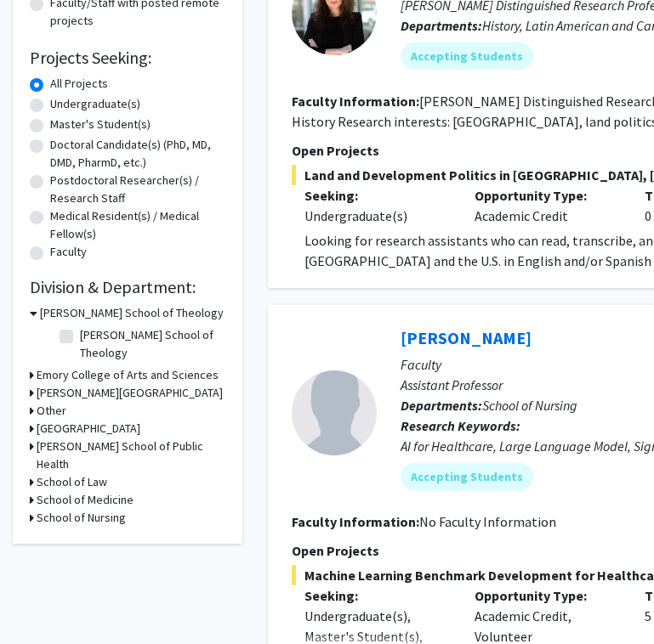
scroll to position [338, 0]
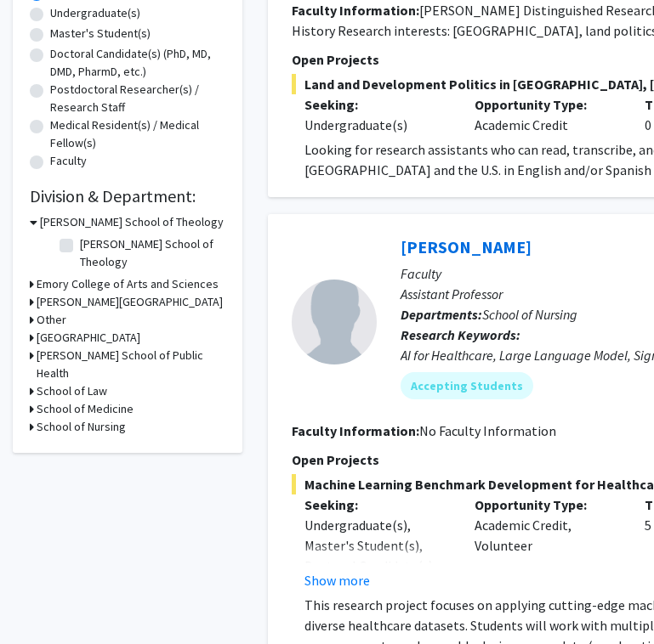
click at [89, 400] on h3 "School of Medicine" at bounding box center [85, 409] width 97 height 18
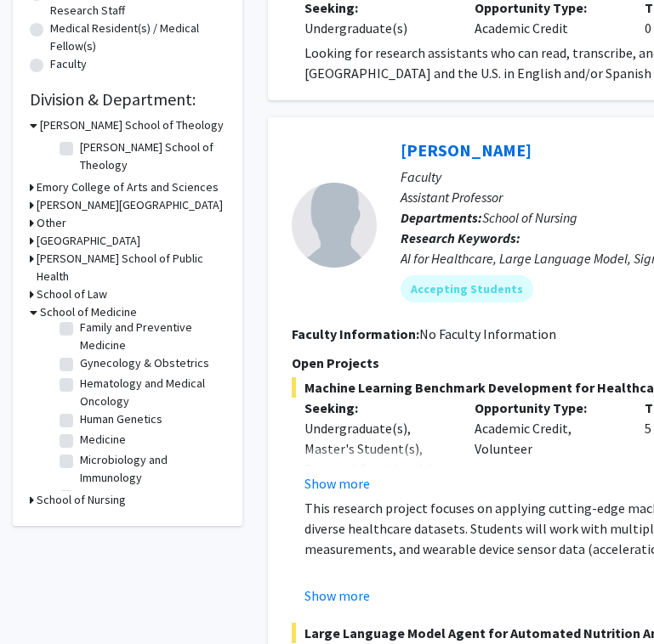
scroll to position [195, 0]
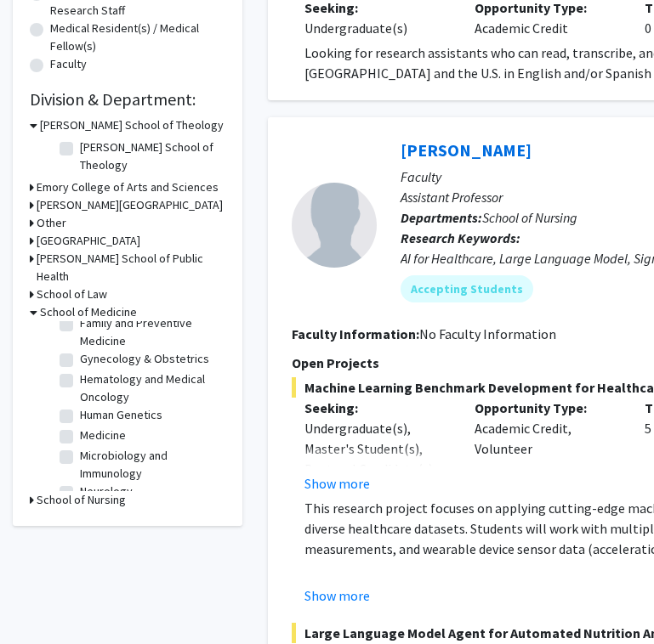
click at [80, 427] on label "Medicine" at bounding box center [103, 436] width 46 height 18
click at [80, 427] on input "Medicine" at bounding box center [85, 432] width 11 height 11
checkbox input "true"
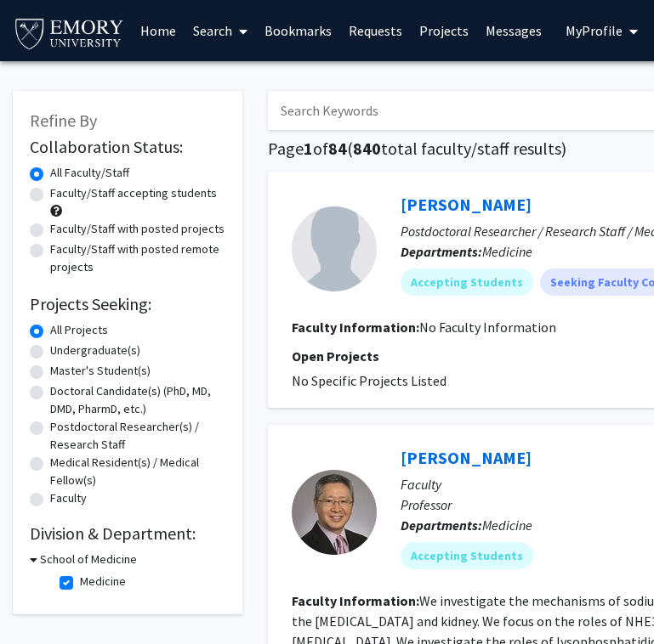
click at [50, 185] on label "Faculty/Staff accepting students" at bounding box center [133, 193] width 167 height 18
click at [50, 185] on input "Faculty/Staff accepting students" at bounding box center [55, 189] width 11 height 11
radio input "true"
click at [50, 170] on label "All Faculty/Staff" at bounding box center [89, 173] width 79 height 18
click at [50, 170] on input "All Faculty/Staff" at bounding box center [55, 169] width 11 height 11
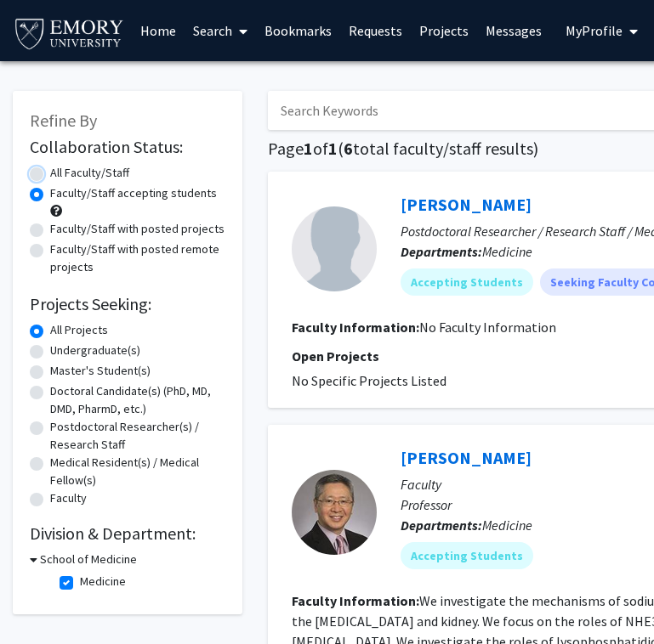
radio input "true"
click at [80, 573] on label "Medicine" at bounding box center [103, 582] width 46 height 18
click at [80, 573] on input "Medicine" at bounding box center [85, 578] width 11 height 11
checkbox input "false"
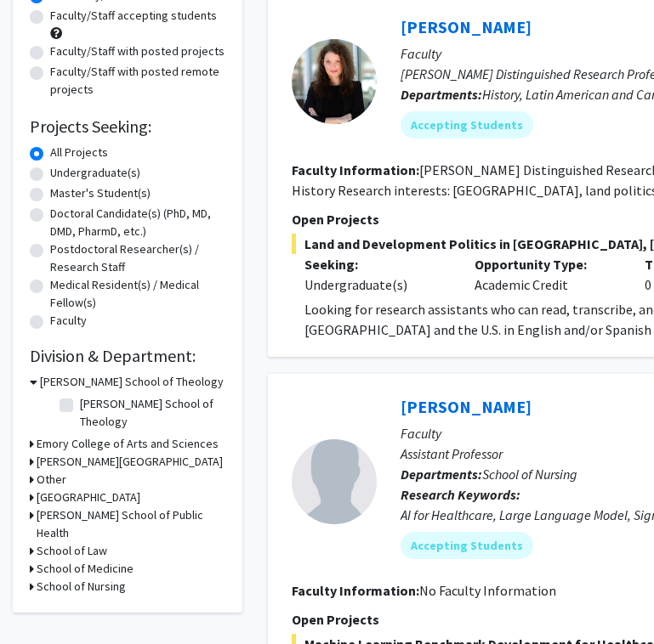
scroll to position [235, 0]
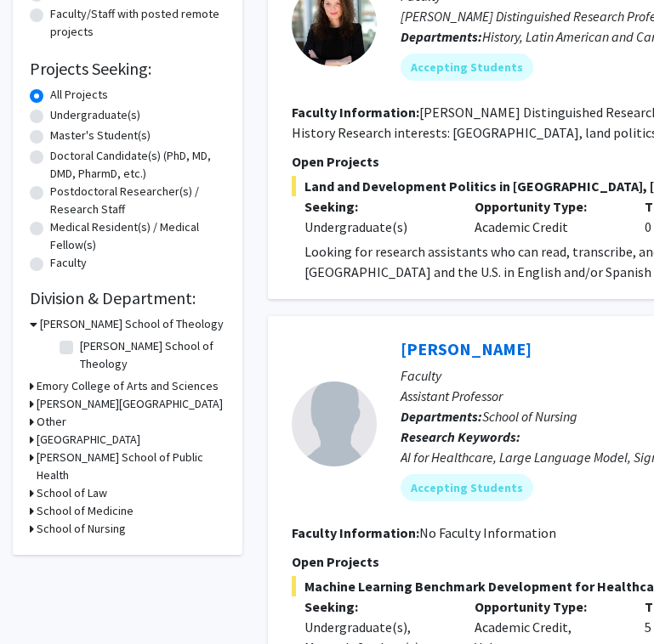
click at [60, 502] on h3 "School of Medicine" at bounding box center [85, 511] width 97 height 18
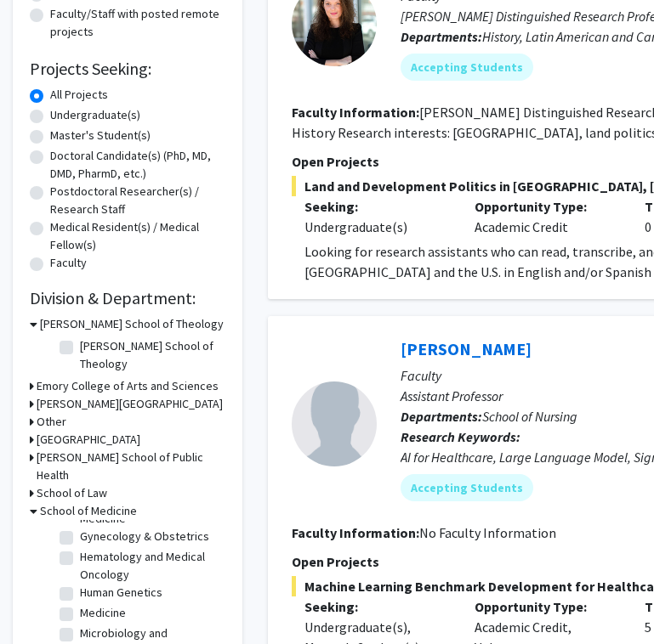
scroll to position [222, 0]
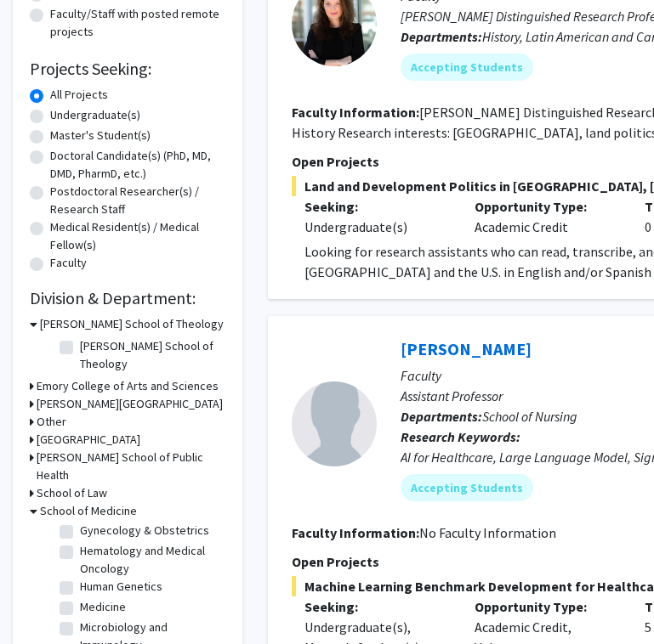
click at [80, 619] on label "Microbiology and Immunology" at bounding box center [150, 637] width 141 height 36
click at [80, 619] on input "Microbiology and Immunology" at bounding box center [85, 624] width 11 height 11
checkbox input "true"
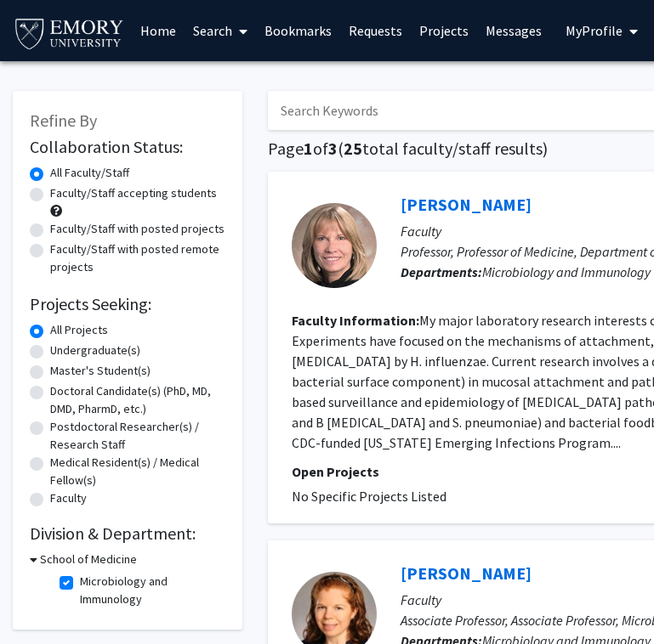
click at [145, 184] on label "Faculty/Staff accepting students" at bounding box center [133, 193] width 167 height 18
click at [61, 184] on input "Faculty/Staff accepting students" at bounding box center [55, 189] width 11 height 11
radio input "true"
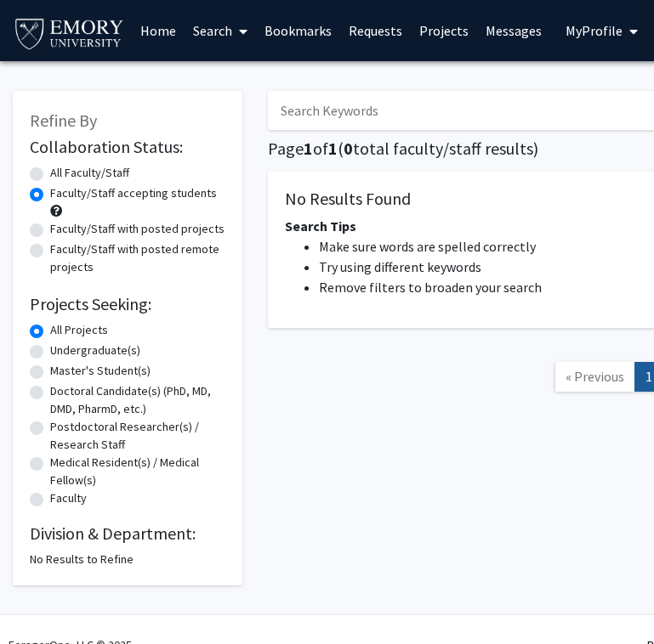
click at [104, 164] on label "All Faculty/Staff" at bounding box center [89, 173] width 79 height 18
click at [61, 164] on input "All Faculty/Staff" at bounding box center [55, 169] width 11 height 11
radio input "true"
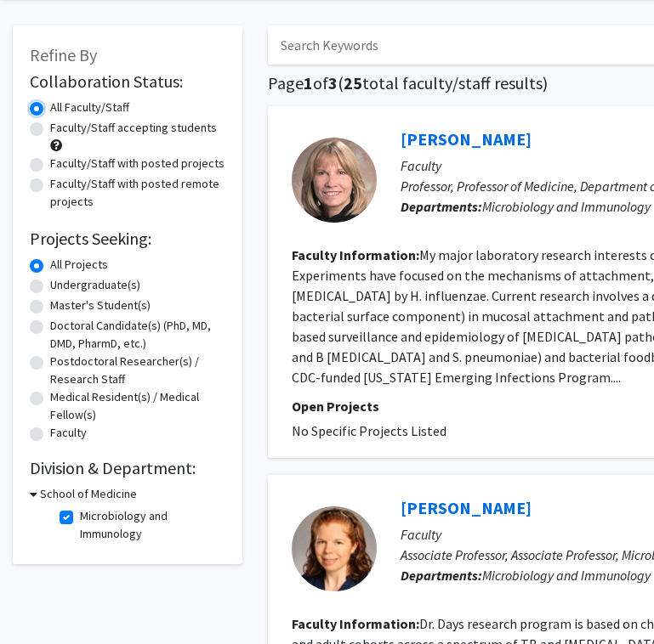
scroll to position [89, 0]
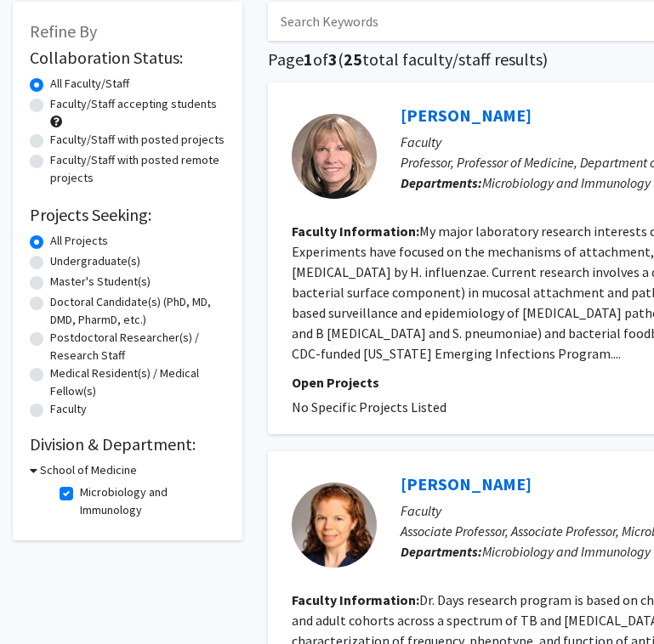
click at [80, 484] on label "Microbiology and Immunology" at bounding box center [150, 502] width 141 height 36
click at [80, 484] on input "Microbiology and Immunology" at bounding box center [85, 489] width 11 height 11
checkbox input "false"
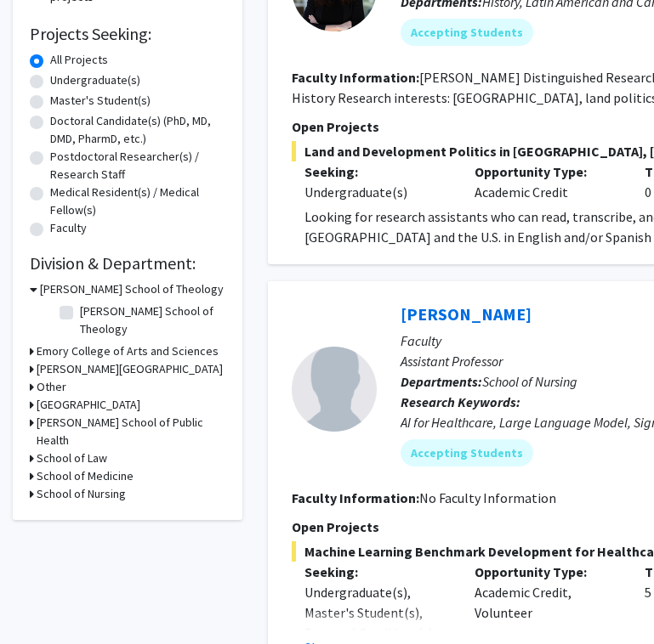
scroll to position [298, 0]
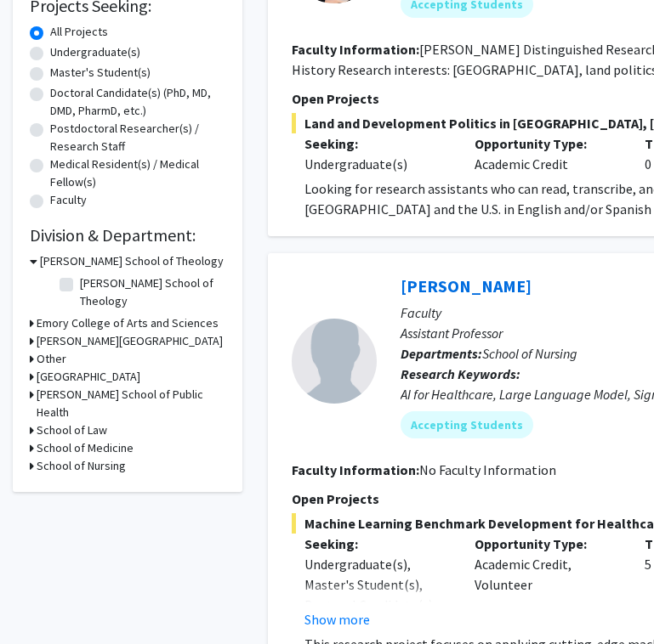
click at [78, 440] on h3 "School of Medicine" at bounding box center [85, 449] width 97 height 18
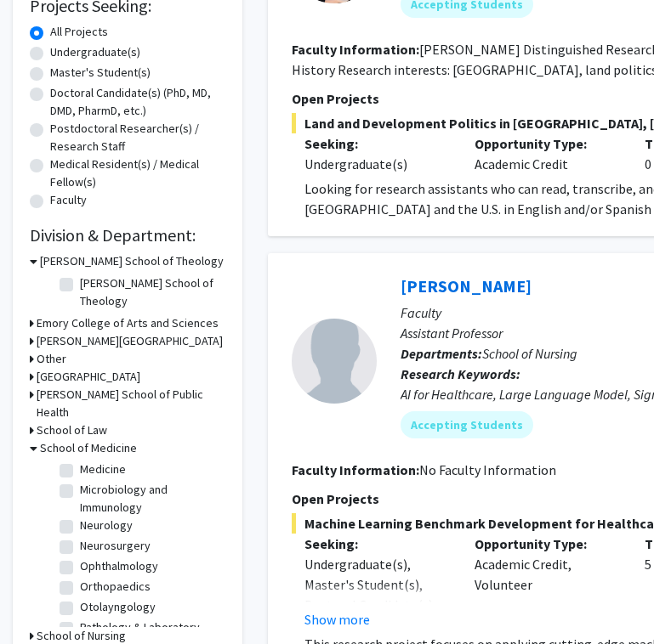
scroll to position [252, 0]
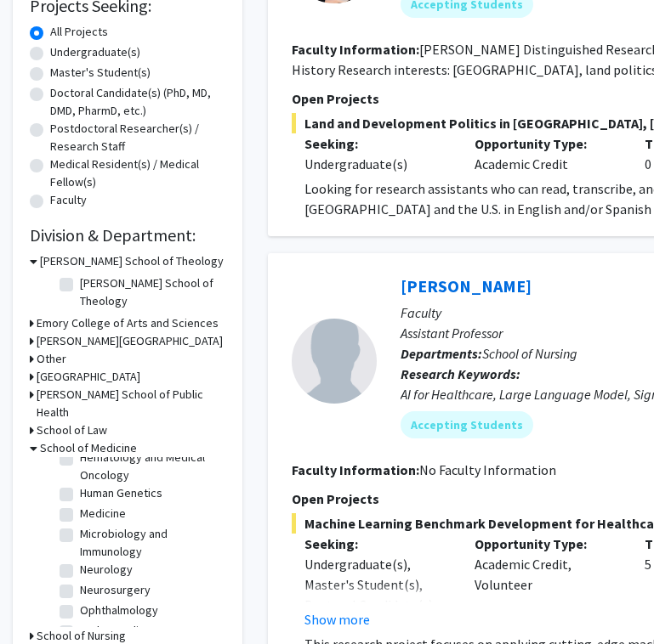
click at [80, 561] on label "Neurology" at bounding box center [106, 570] width 53 height 18
click at [80, 561] on input "Neurology" at bounding box center [85, 566] width 11 height 11
checkbox input "true"
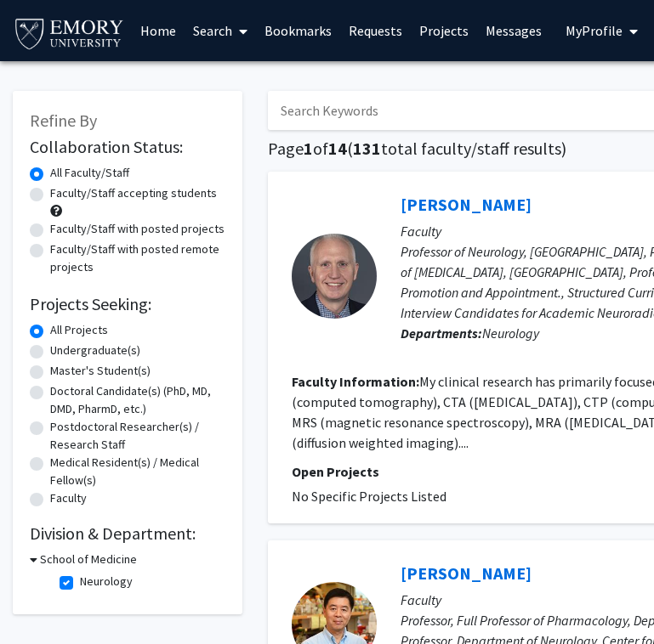
click at [112, 189] on label "Faculty/Staff accepting students" at bounding box center [133, 193] width 167 height 18
click at [61, 189] on input "Faculty/Staff accepting students" at bounding box center [55, 189] width 11 height 11
radio input "true"
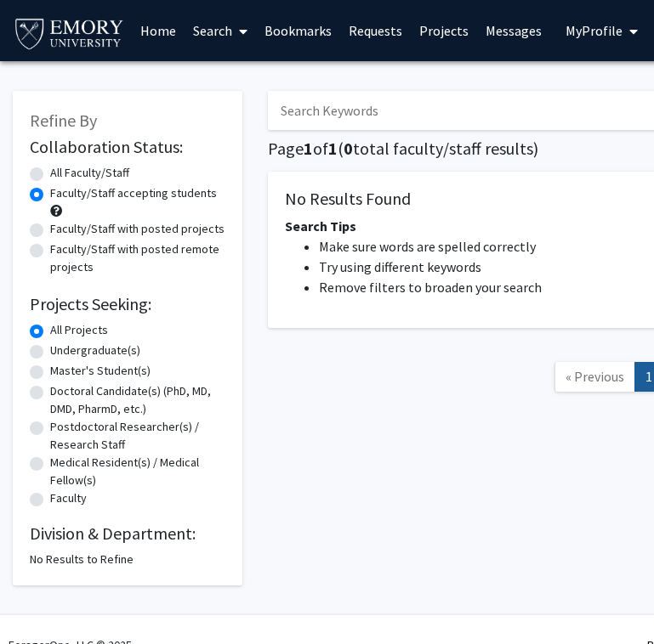
click at [83, 173] on label "All Faculty/Staff" at bounding box center [89, 173] width 79 height 18
click at [61, 173] on input "All Faculty/Staff" at bounding box center [55, 169] width 11 height 11
radio input "true"
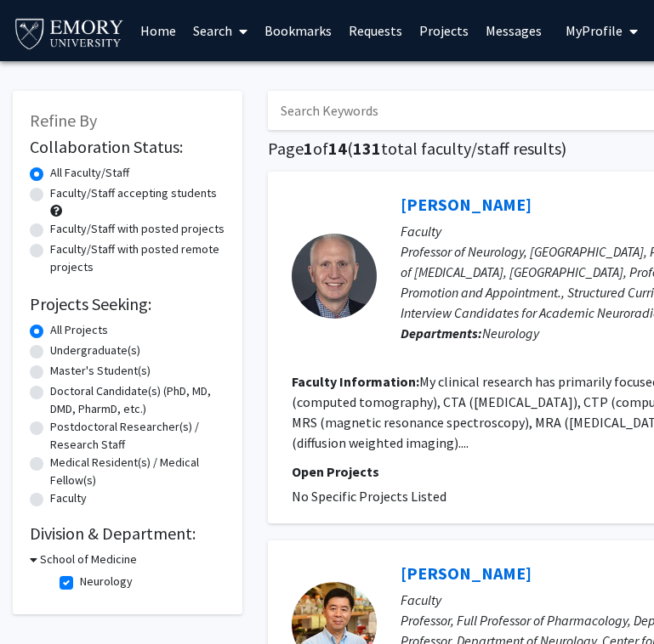
click at [88, 573] on label "Neurology" at bounding box center [106, 582] width 53 height 18
click at [88, 573] on input "Neurology" at bounding box center [85, 578] width 11 height 11
checkbox input "false"
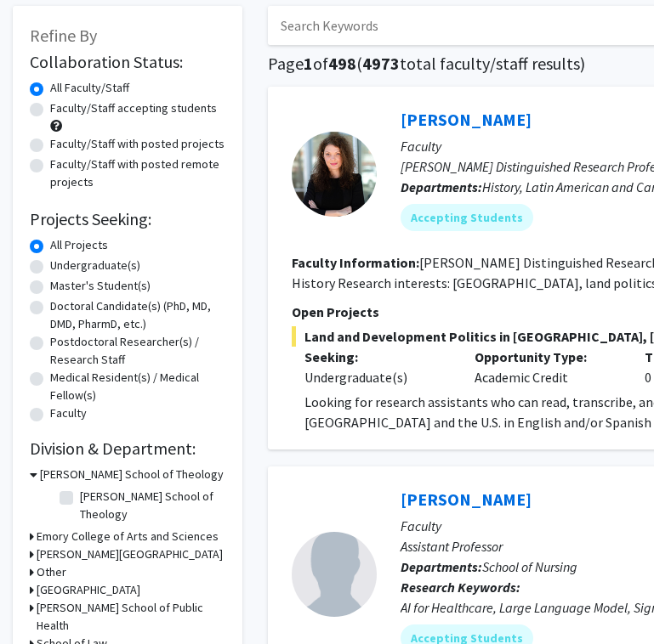
scroll to position [131, 0]
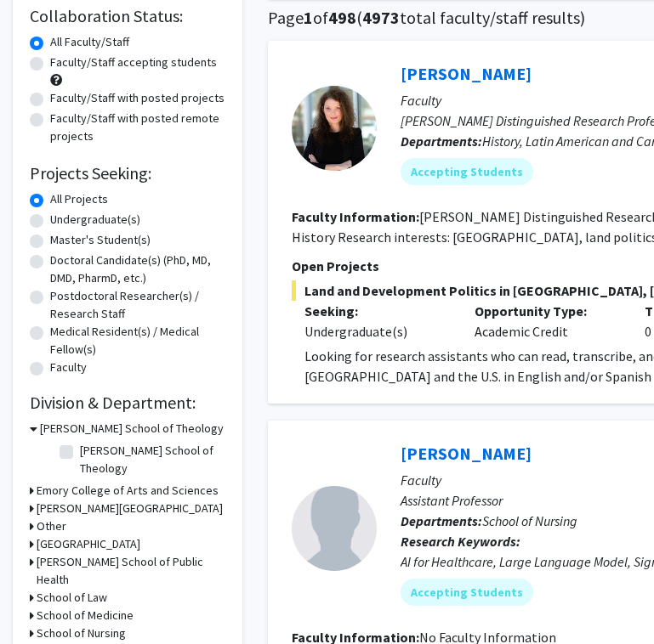
click at [76, 607] on h3 "School of Medicine" at bounding box center [85, 616] width 97 height 18
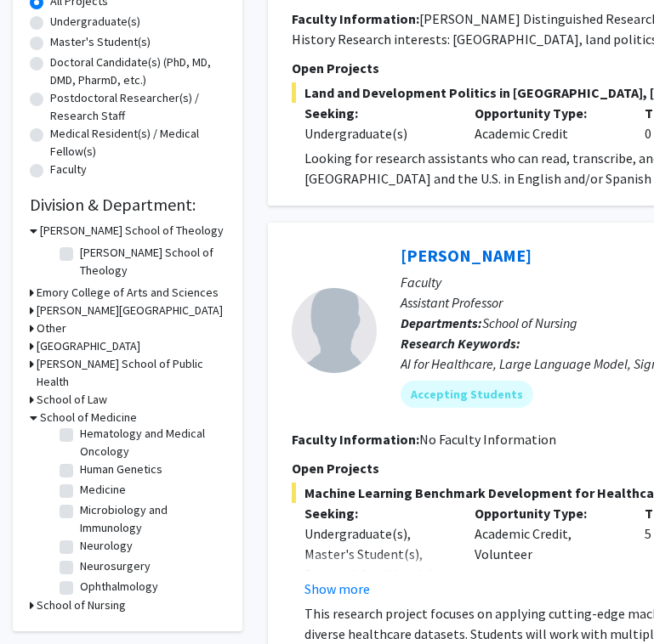
scroll to position [330, 0]
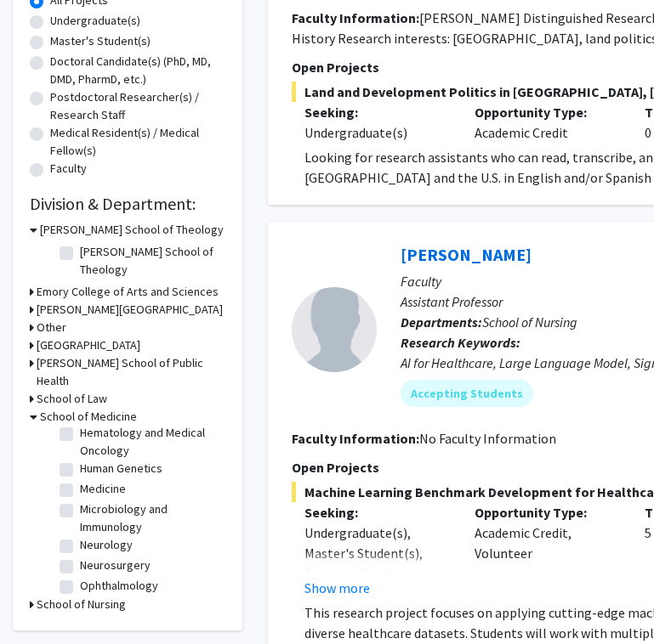
click at [80, 557] on label "Neurosurgery" at bounding box center [115, 566] width 71 height 18
click at [80, 557] on input "Neurosurgery" at bounding box center [85, 562] width 11 height 11
checkbox input "true"
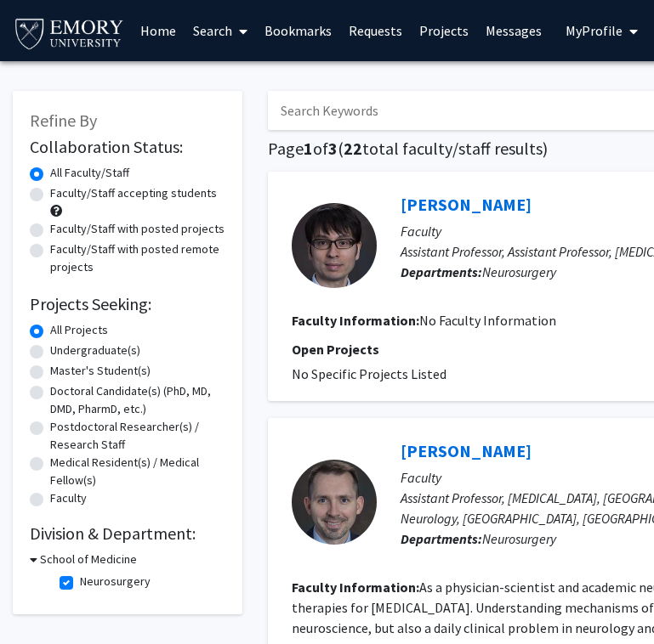
click at [69, 184] on label "Faculty/Staff accepting students" at bounding box center [133, 193] width 167 height 18
click at [61, 184] on input "Faculty/Staff accepting students" at bounding box center [55, 189] width 11 height 11
radio input "true"
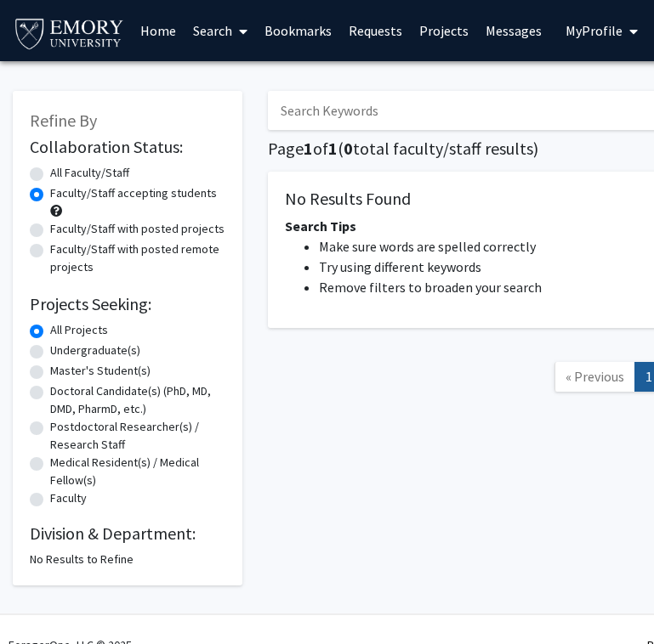
click at [70, 169] on label "All Faculty/Staff" at bounding box center [89, 173] width 79 height 18
click at [61, 169] on input "All Faculty/Staff" at bounding box center [55, 169] width 11 height 11
radio input "true"
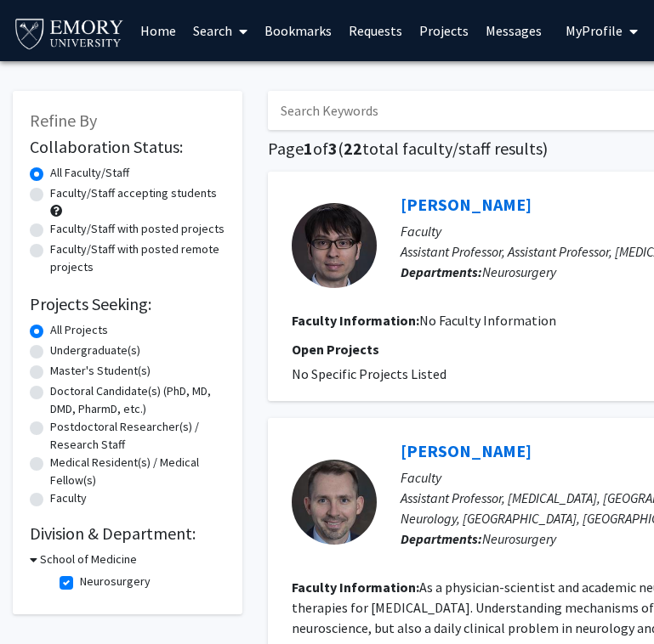
click at [80, 573] on label "Neurosurgery" at bounding box center [115, 582] width 71 height 18
click at [80, 573] on input "Neurosurgery" at bounding box center [85, 578] width 11 height 11
checkbox input "false"
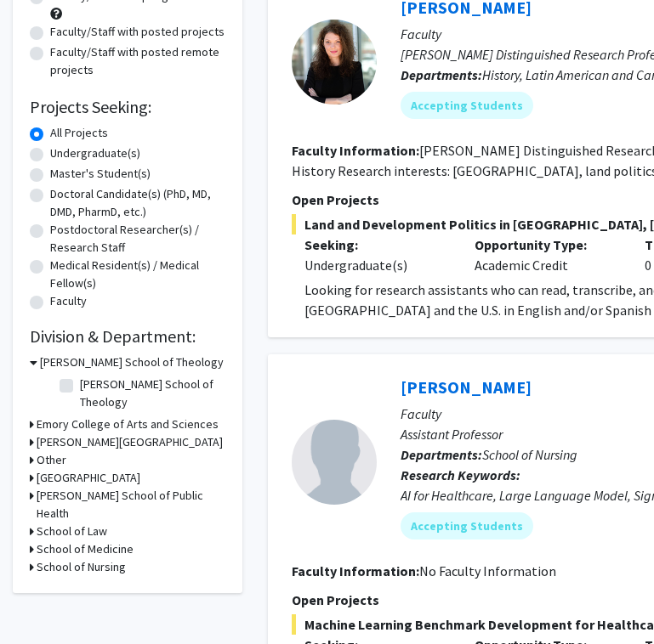
scroll to position [241, 0]
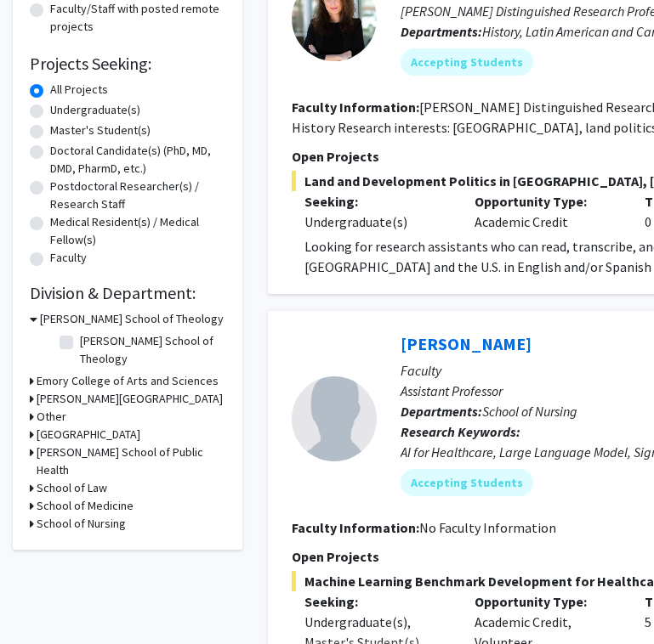
click at [66, 497] on h3 "School of Medicine" at bounding box center [85, 506] width 97 height 18
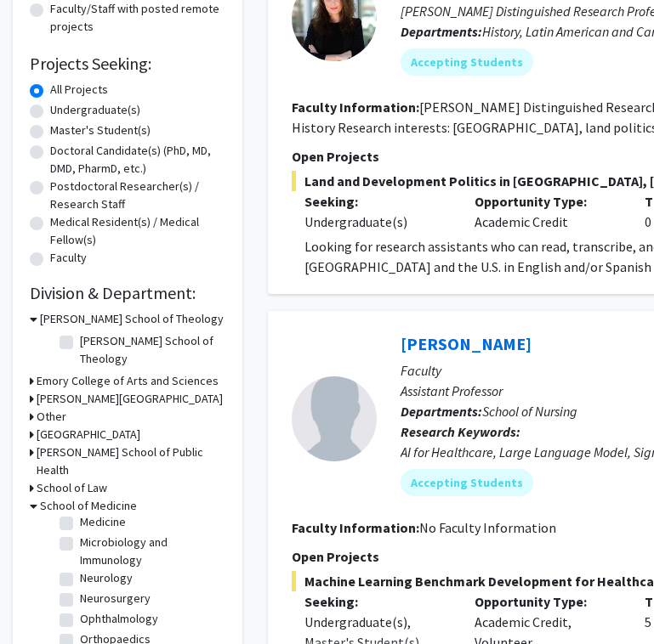
scroll to position [303, 0]
click at [80, 630] on label "Orthopaedics" at bounding box center [115, 639] width 71 height 18
click at [80, 630] on input "Orthopaedics" at bounding box center [85, 635] width 11 height 11
checkbox input "true"
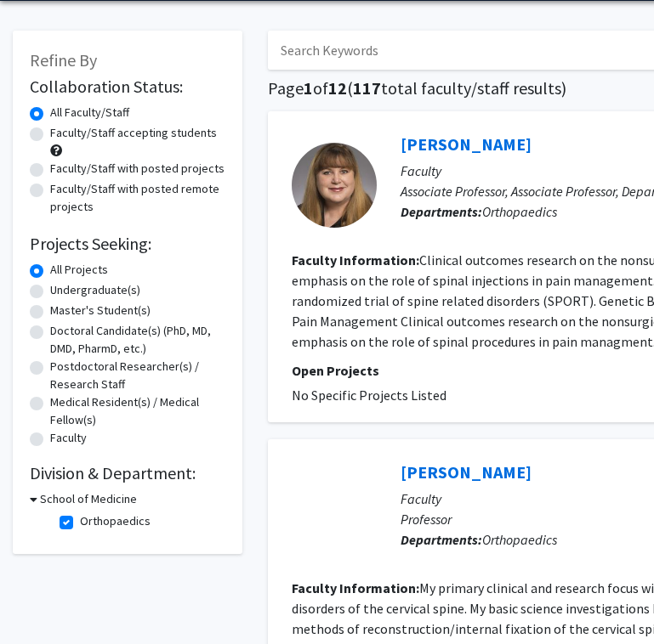
scroll to position [58, 0]
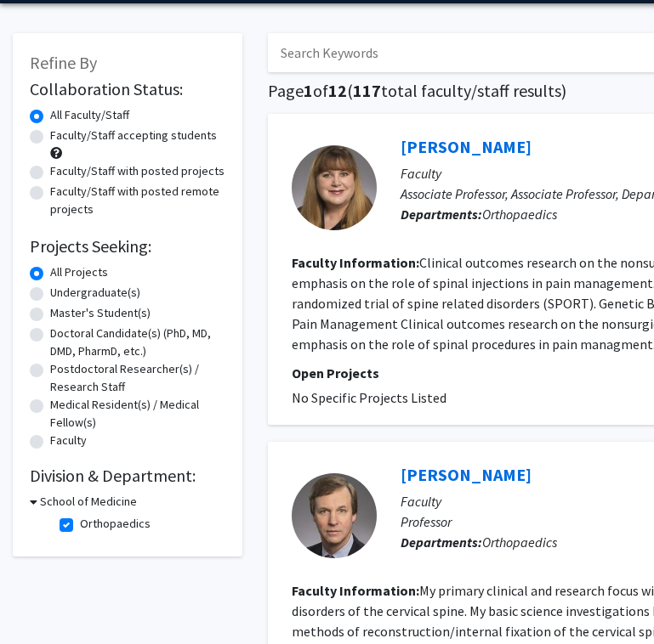
click at [54, 130] on label "Faculty/Staff accepting students" at bounding box center [133, 136] width 167 height 18
click at [54, 130] on input "Faculty/Staff accepting students" at bounding box center [55, 132] width 11 height 11
radio input "true"
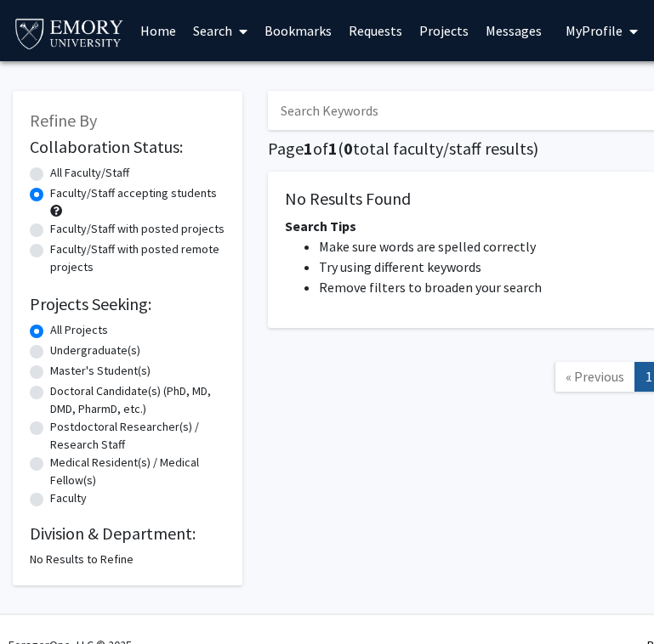
click at [42, 164] on div "All Faculty/Staff" at bounding box center [128, 174] width 196 height 20
click at [50, 171] on label "All Faculty/Staff" at bounding box center [89, 173] width 79 height 18
click at [50, 171] on input "All Faculty/Staff" at bounding box center [55, 169] width 11 height 11
radio input "true"
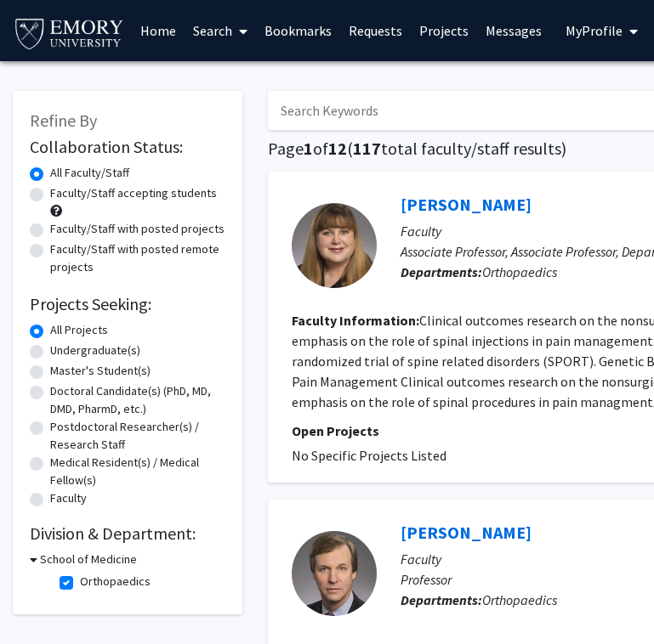
click at [80, 573] on label "Orthopaedics" at bounding box center [115, 582] width 71 height 18
click at [80, 573] on input "Orthopaedics" at bounding box center [85, 578] width 11 height 11
checkbox input "false"
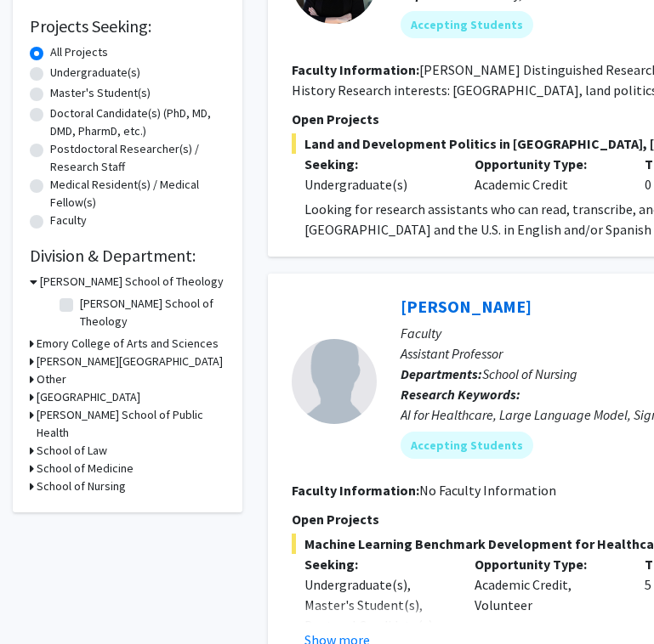
scroll to position [280, 0]
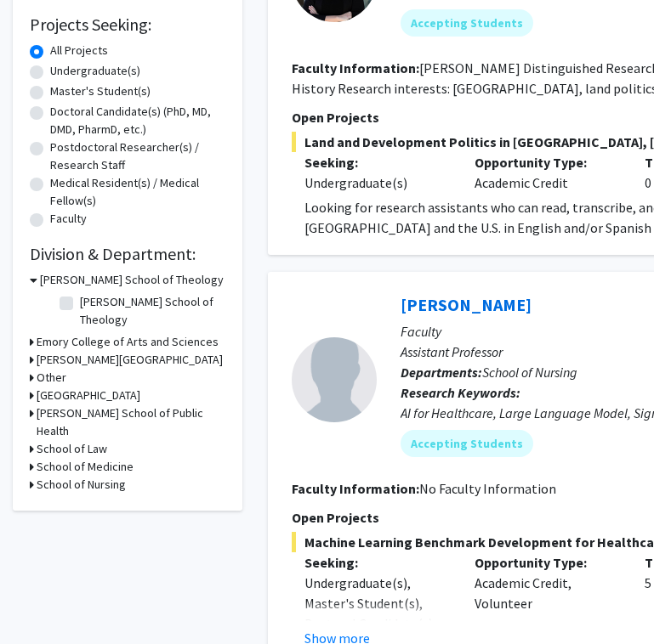
click at [42, 458] on h3 "School of Medicine" at bounding box center [85, 467] width 97 height 18
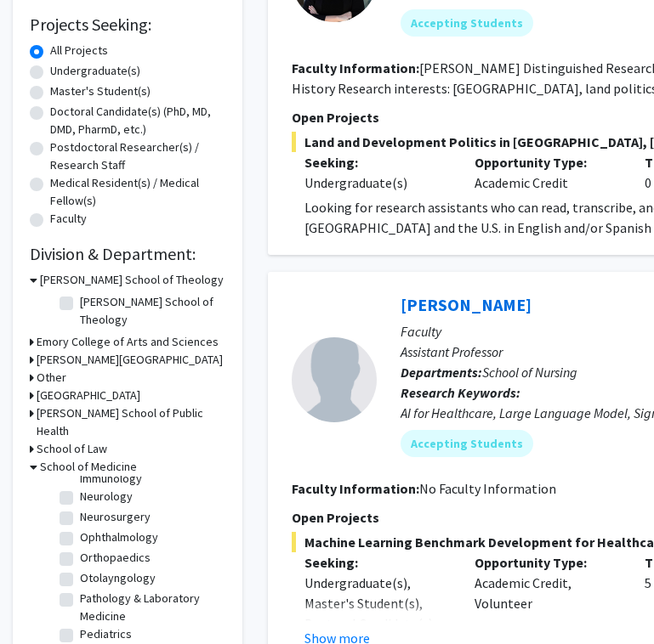
scroll to position [346, 0]
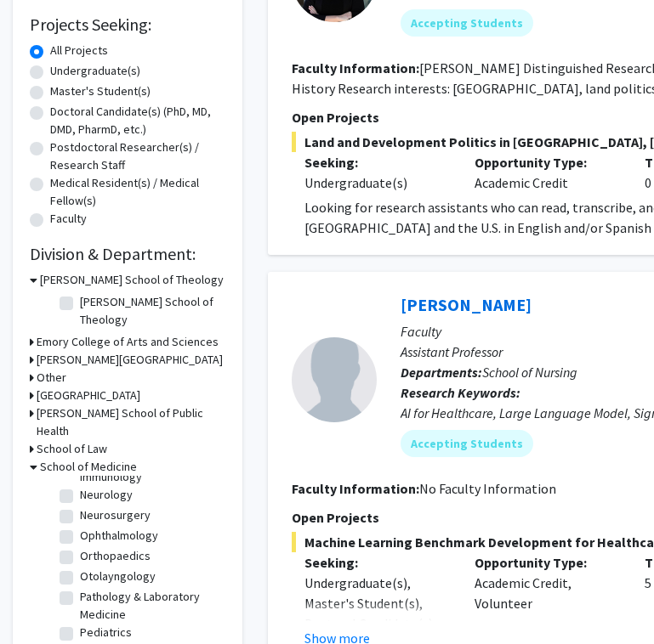
click at [80, 588] on label "Pathology & Laboratory Medicine" at bounding box center [150, 606] width 141 height 36
click at [80, 588] on input "Pathology & Laboratory Medicine" at bounding box center [85, 593] width 11 height 11
checkbox input "true"
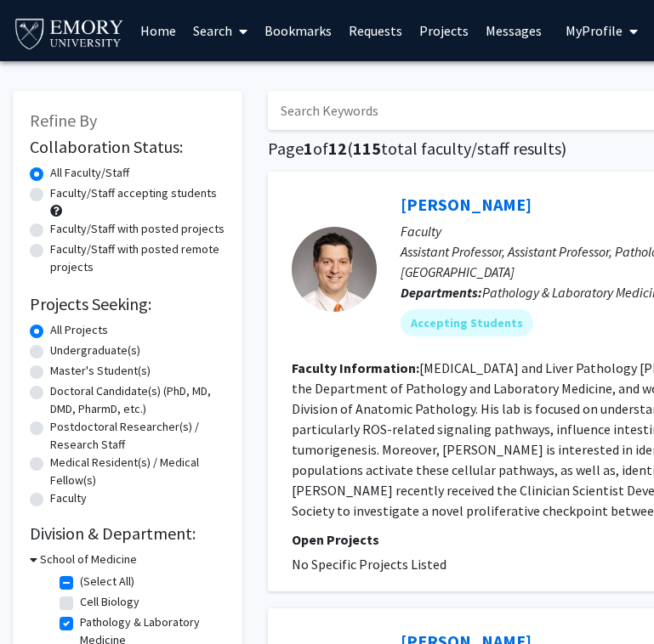
click at [58, 190] on label "Faculty/Staff accepting students" at bounding box center [133, 193] width 167 height 18
click at [58, 190] on input "Faculty/Staff accepting students" at bounding box center [55, 189] width 11 height 11
radio input "true"
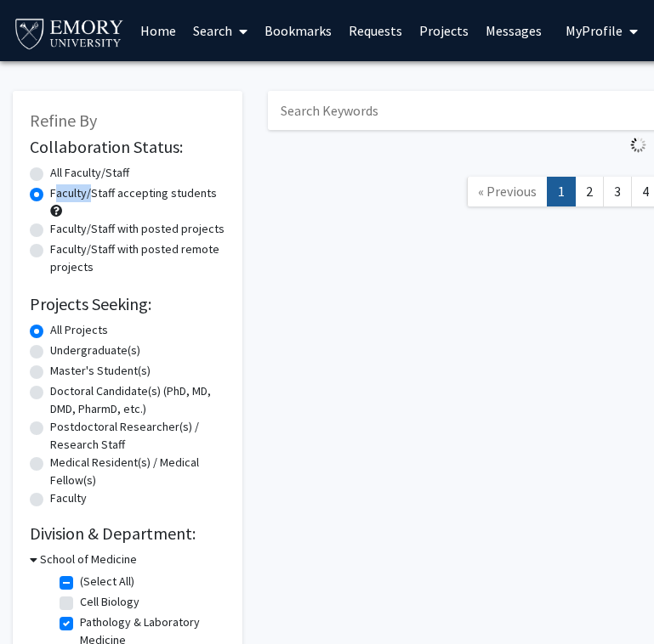
click at [58, 190] on label "Faculty/Staff accepting students" at bounding box center [133, 193] width 167 height 18
click at [58, 190] on input "Faculty/Staff accepting students" at bounding box center [55, 189] width 11 height 11
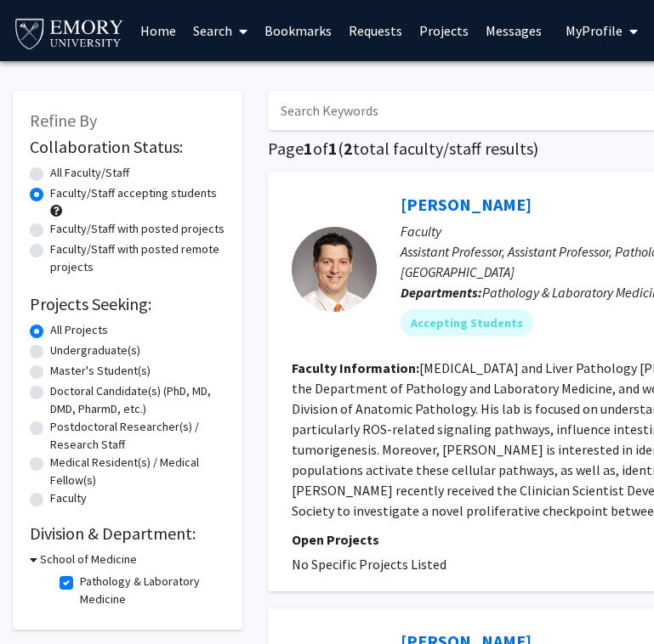
click at [69, 167] on label "All Faculty/Staff" at bounding box center [89, 173] width 79 height 18
click at [61, 167] on input "All Faculty/Staff" at bounding box center [55, 169] width 11 height 11
radio input "true"
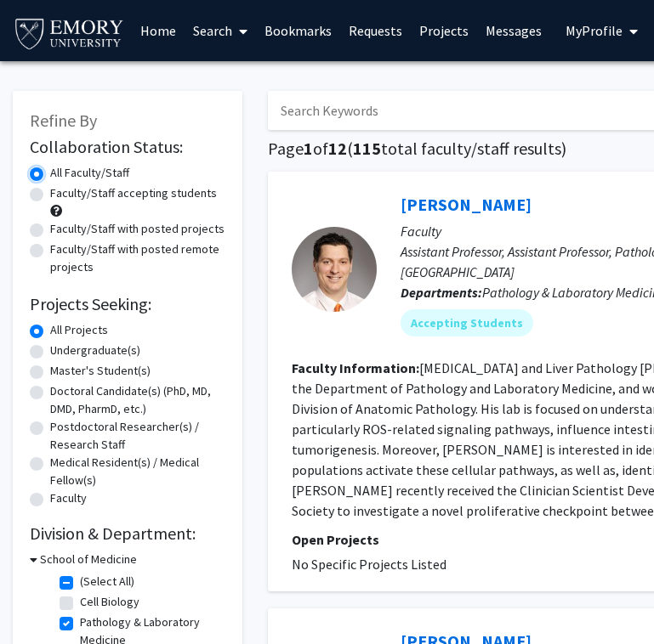
scroll to position [237, 0]
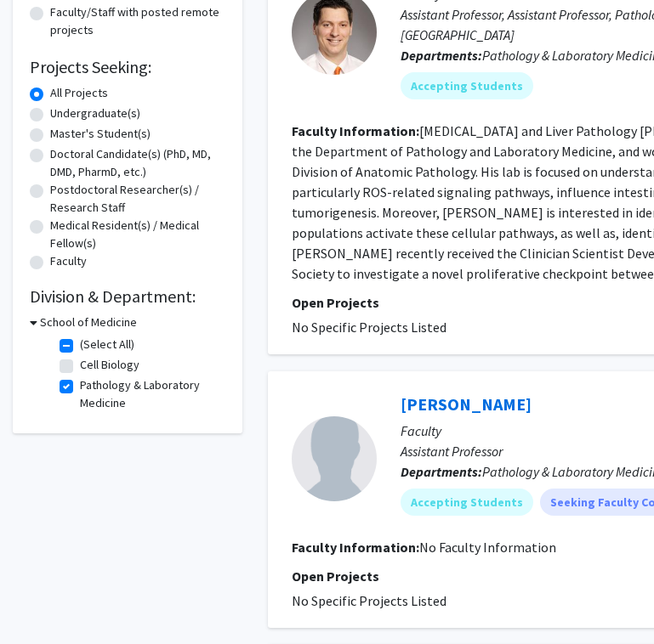
click at [80, 377] on label "Pathology & Laboratory Medicine" at bounding box center [150, 395] width 141 height 36
click at [80, 377] on input "Pathology & Laboratory Medicine" at bounding box center [85, 382] width 11 height 11
checkbox input "false"
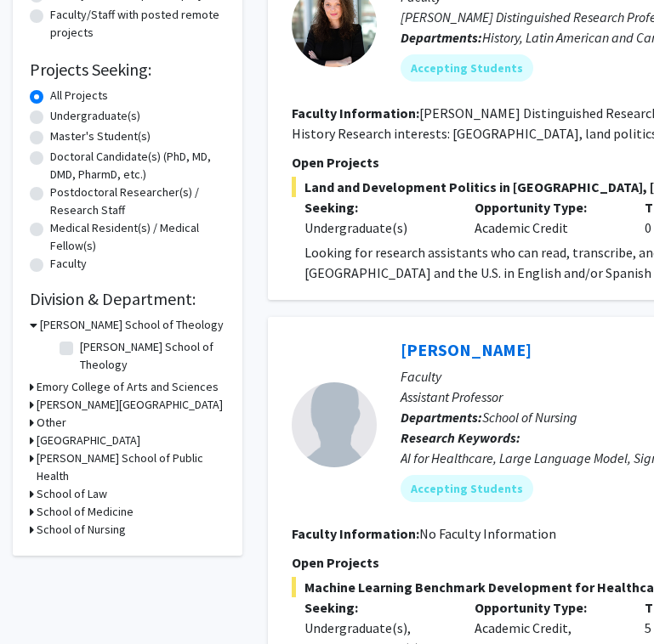
scroll to position [252, 0]
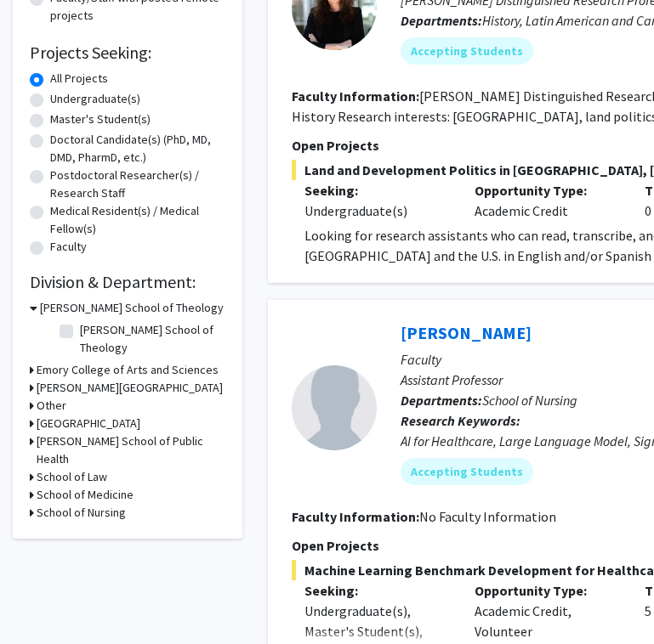
click at [41, 486] on h3 "School of Medicine" at bounding box center [85, 495] width 97 height 18
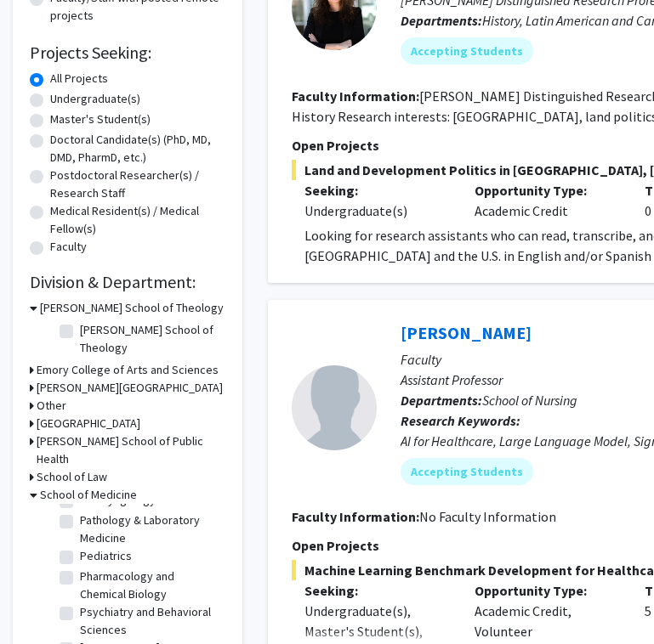
scroll to position [457, 0]
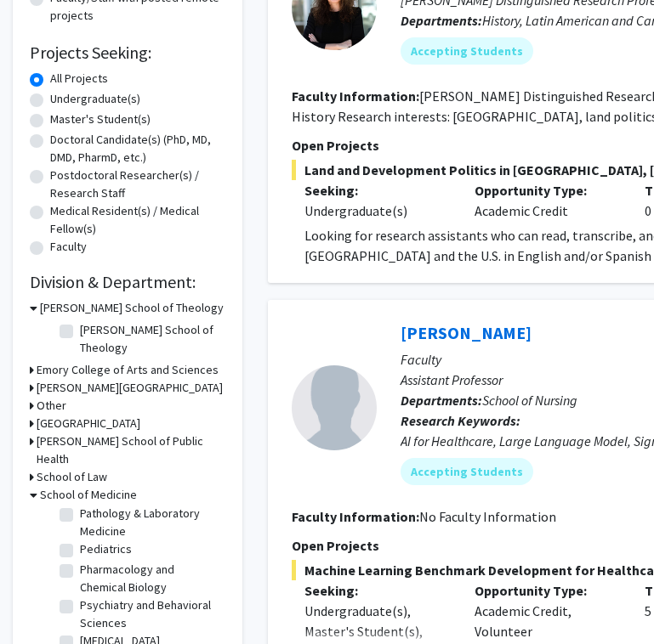
click at [80, 561] on label "Pharmacology and Chemical Biology" at bounding box center [150, 579] width 141 height 36
click at [80, 561] on input "Pharmacology and Chemical Biology" at bounding box center [85, 566] width 11 height 11
checkbox input "true"
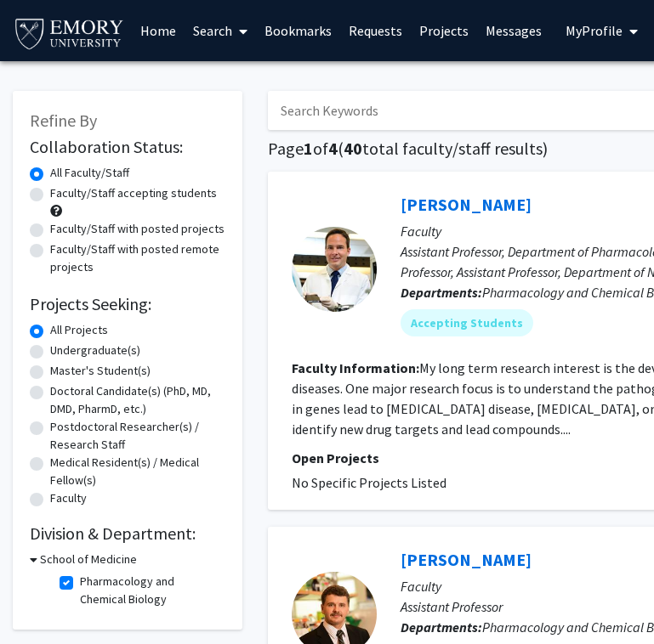
click at [80, 573] on label "Pharmacology and Chemical Biology" at bounding box center [150, 591] width 141 height 36
click at [80, 573] on input "Pharmacology and Chemical Biology" at bounding box center [85, 578] width 11 height 11
checkbox input "false"
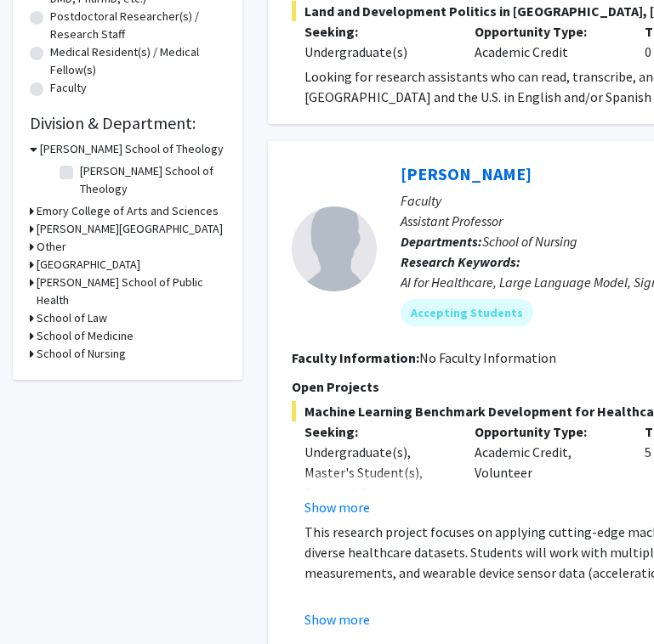
scroll to position [417, 0]
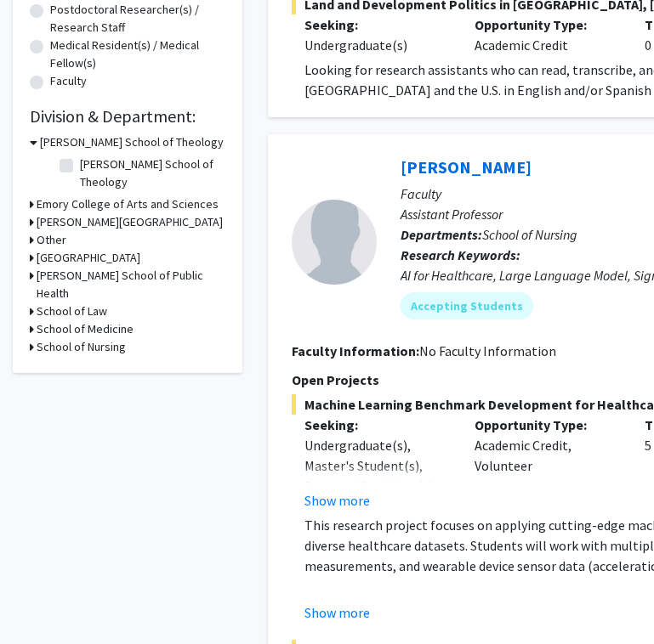
click at [68, 321] on h3 "School of Medicine" at bounding box center [85, 330] width 97 height 18
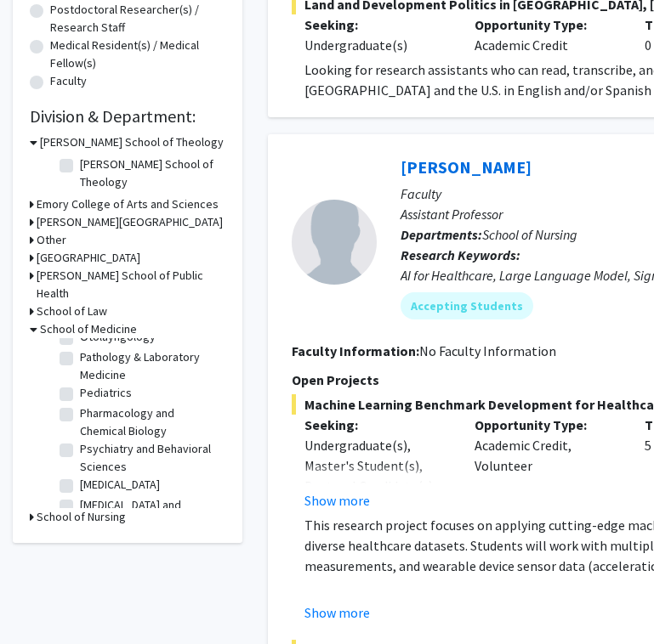
scroll to position [463, 0]
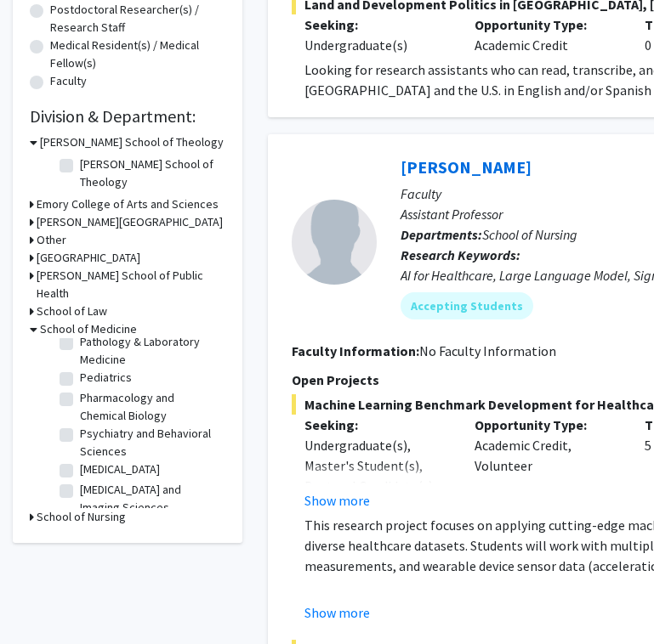
click at [80, 517] on label "Surgery" at bounding box center [100, 526] width 41 height 18
click at [80, 517] on input "Surgery" at bounding box center [85, 522] width 11 height 11
checkbox input "true"
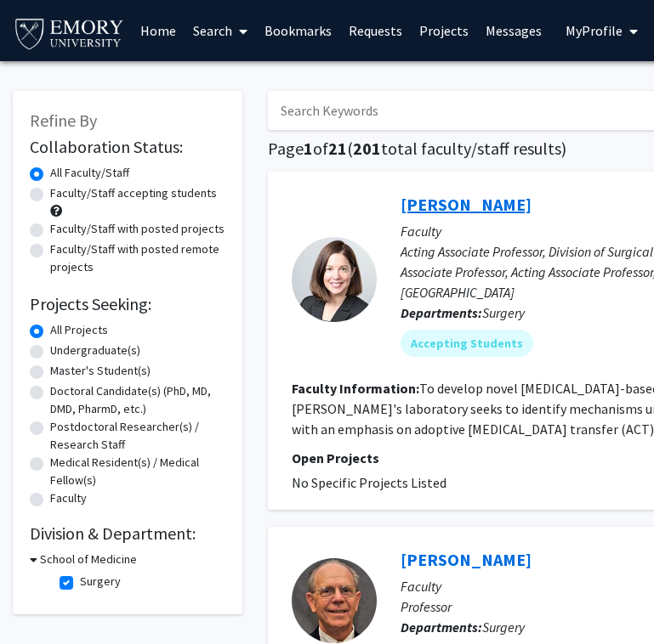
click at [429, 202] on link "Chrystal Paulos" at bounding box center [465, 204] width 131 height 21
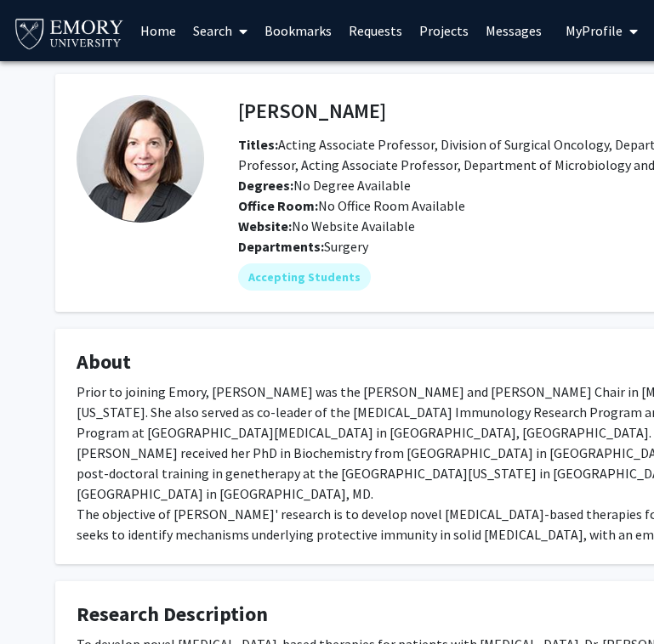
click at [155, 38] on link "Home" at bounding box center [158, 31] width 53 height 60
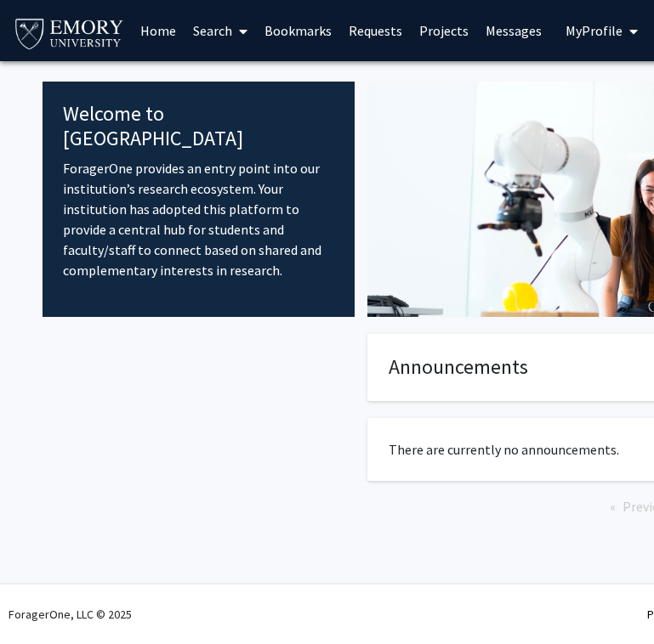
click at [223, 32] on link "Search" at bounding box center [219, 31] width 71 height 60
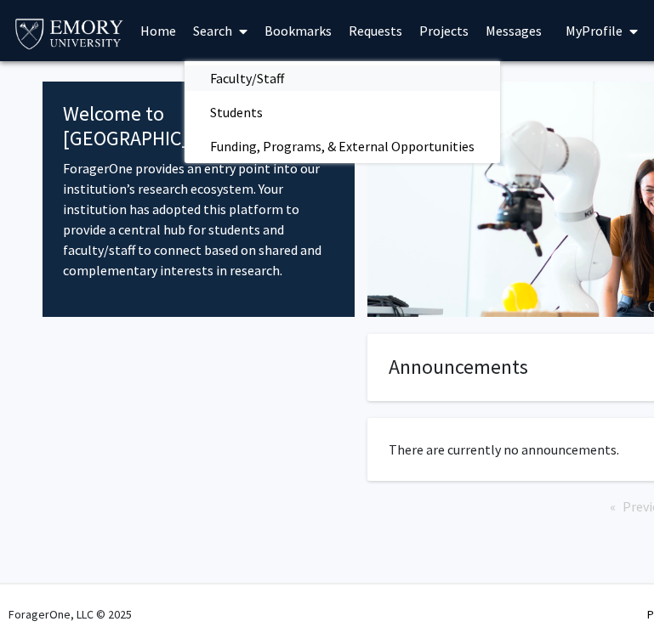
click at [247, 82] on span "Faculty/Staff" at bounding box center [246, 78] width 125 height 34
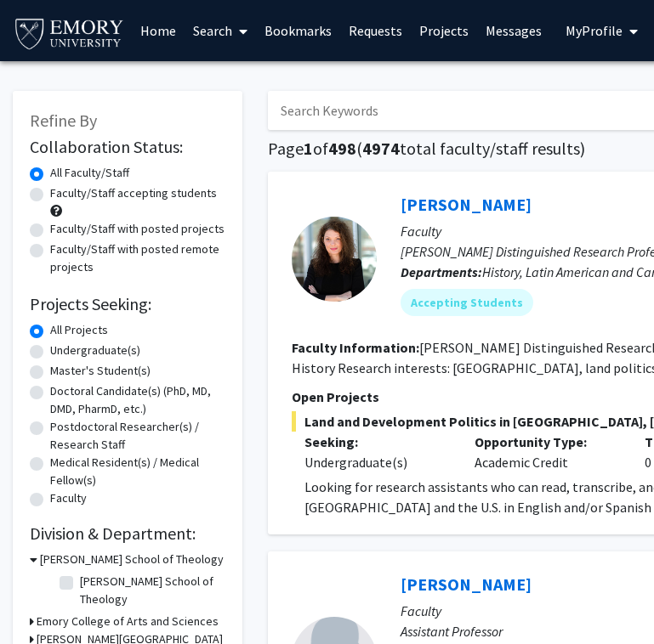
click at [324, 115] on input "Search Keywords" at bounding box center [601, 110] width 667 height 39
type input "kaw"
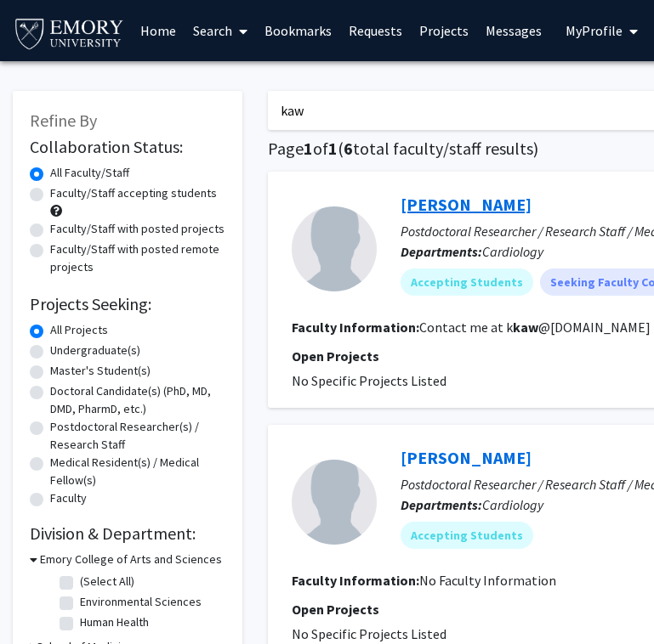
click at [428, 202] on link "Kaveeta Kaw" at bounding box center [465, 204] width 131 height 21
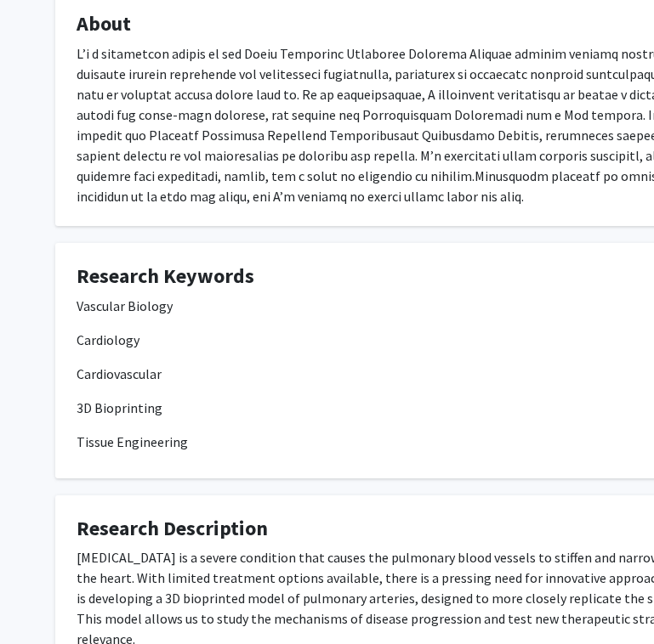
scroll to position [320, 0]
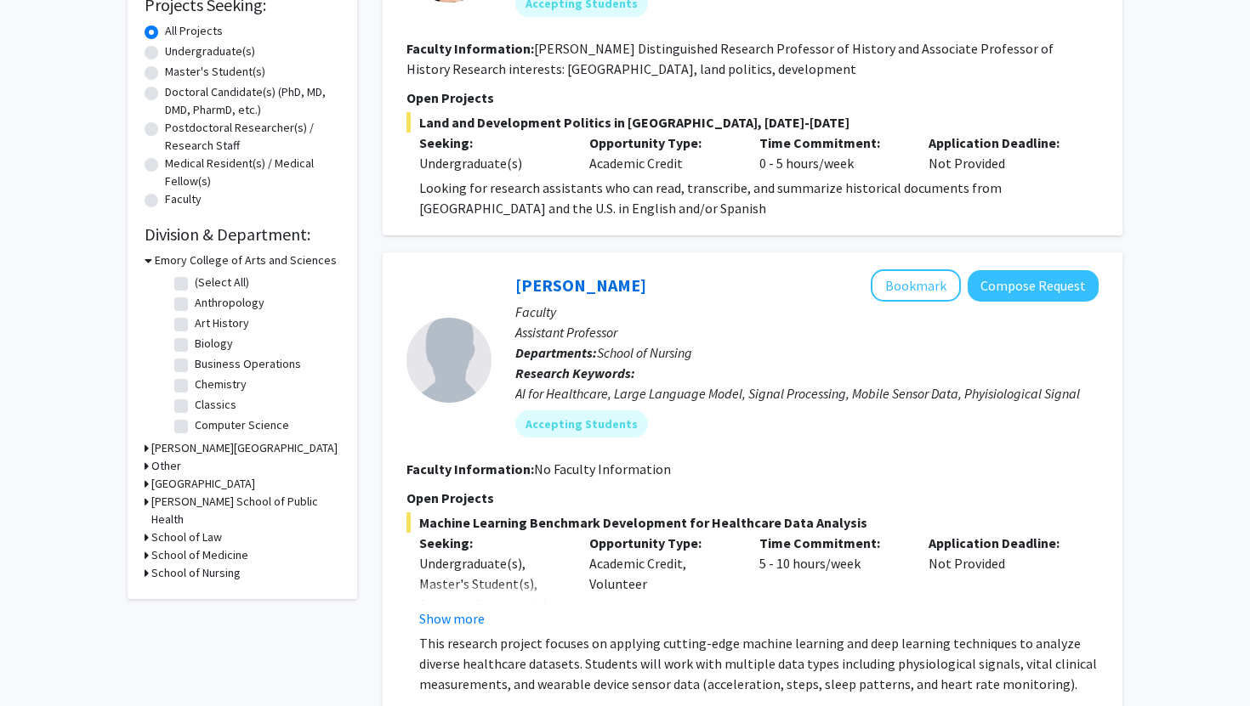
scroll to position [298, 0]
click at [184, 547] on h3 "School of Medicine" at bounding box center [199, 556] width 97 height 18
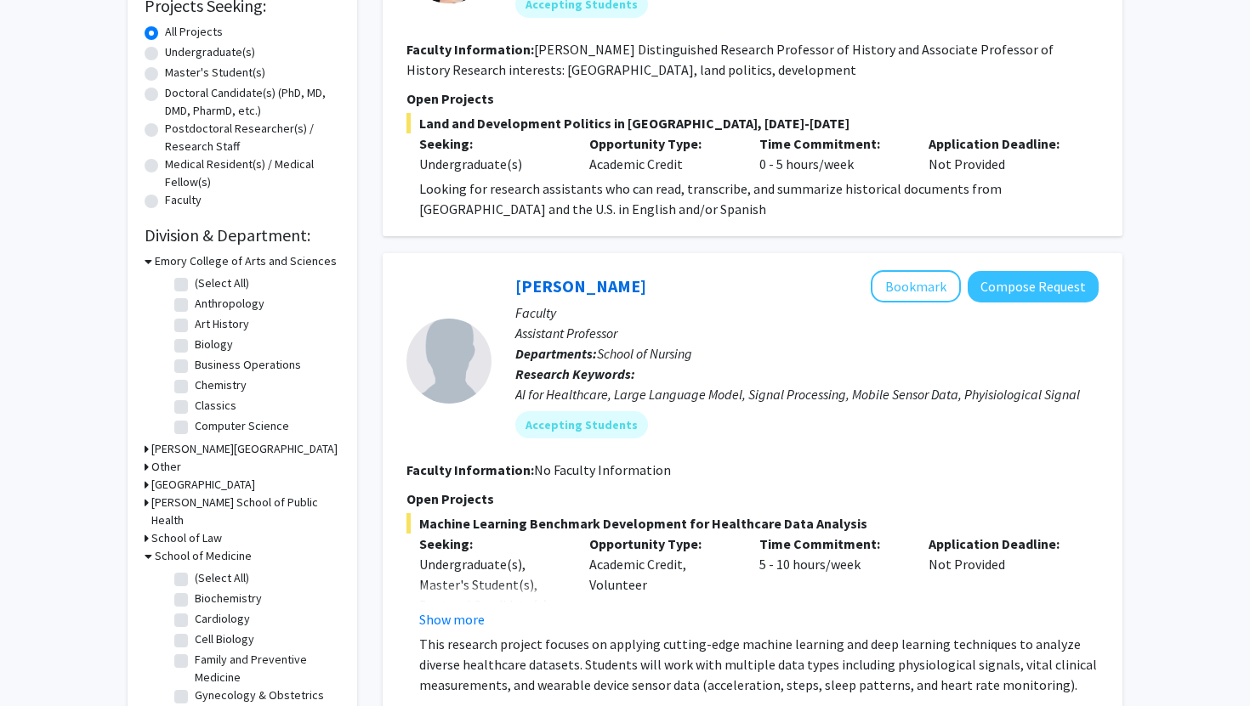
click at [195, 590] on label "Biochemistry" at bounding box center [228, 599] width 67 height 18
click at [195, 590] on input "Biochemistry" at bounding box center [200, 595] width 11 height 11
checkbox input "true"
